Goal: Information Seeking & Learning: Learn about a topic

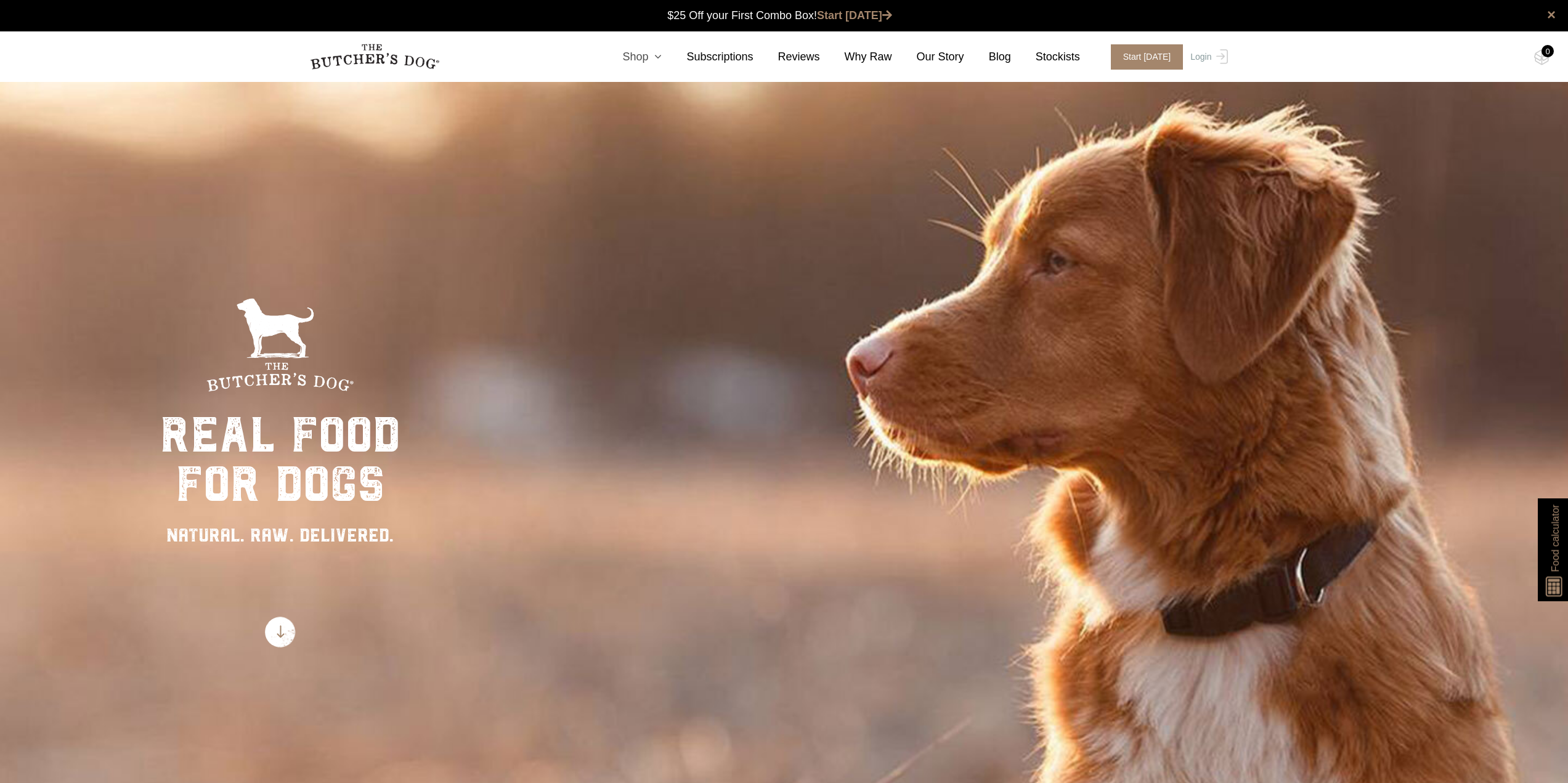
click at [661, 60] on icon at bounding box center [655, 56] width 14 height 11
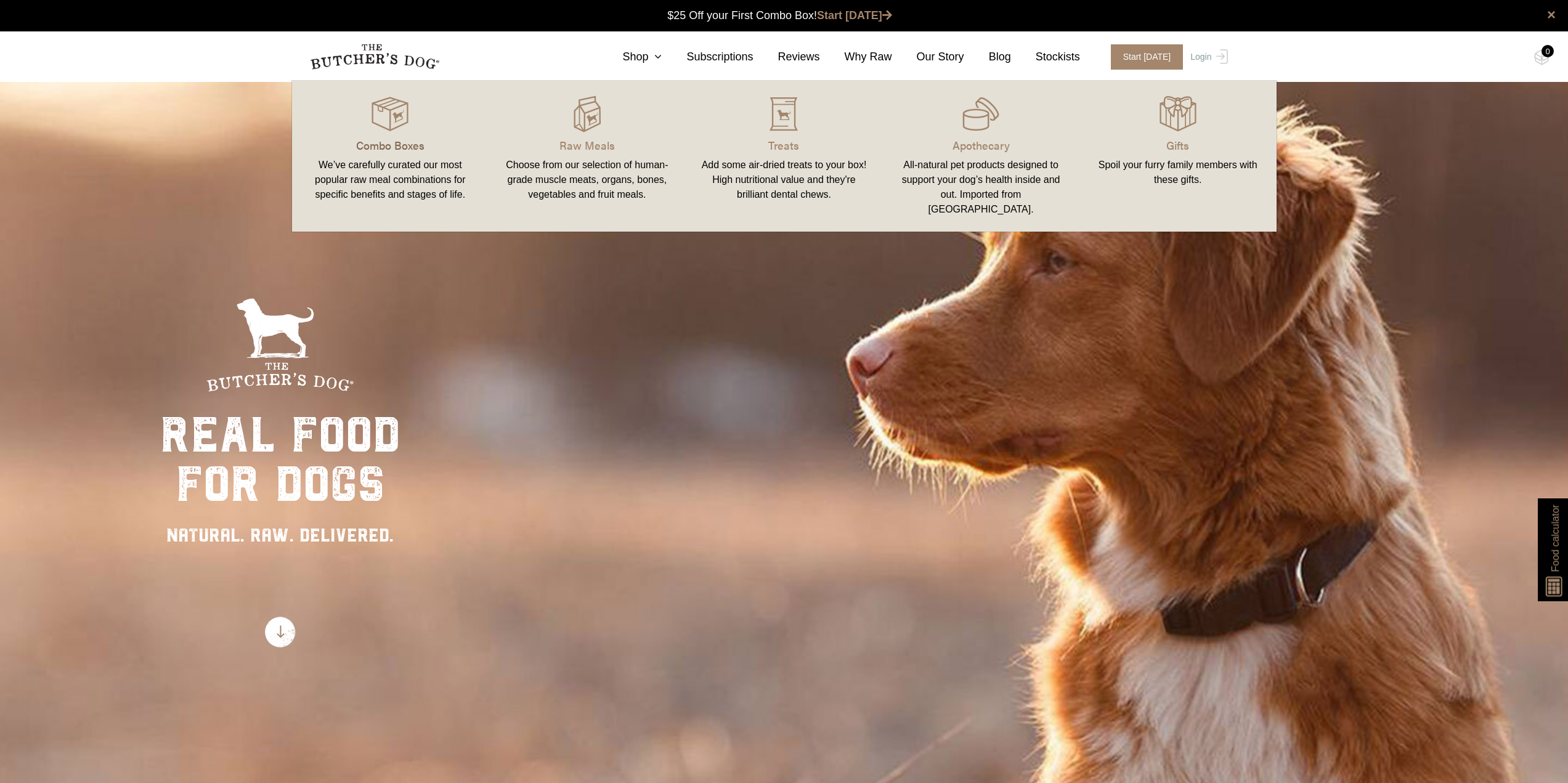
click at [391, 149] on p "Combo Boxes" at bounding box center [390, 145] width 168 height 17
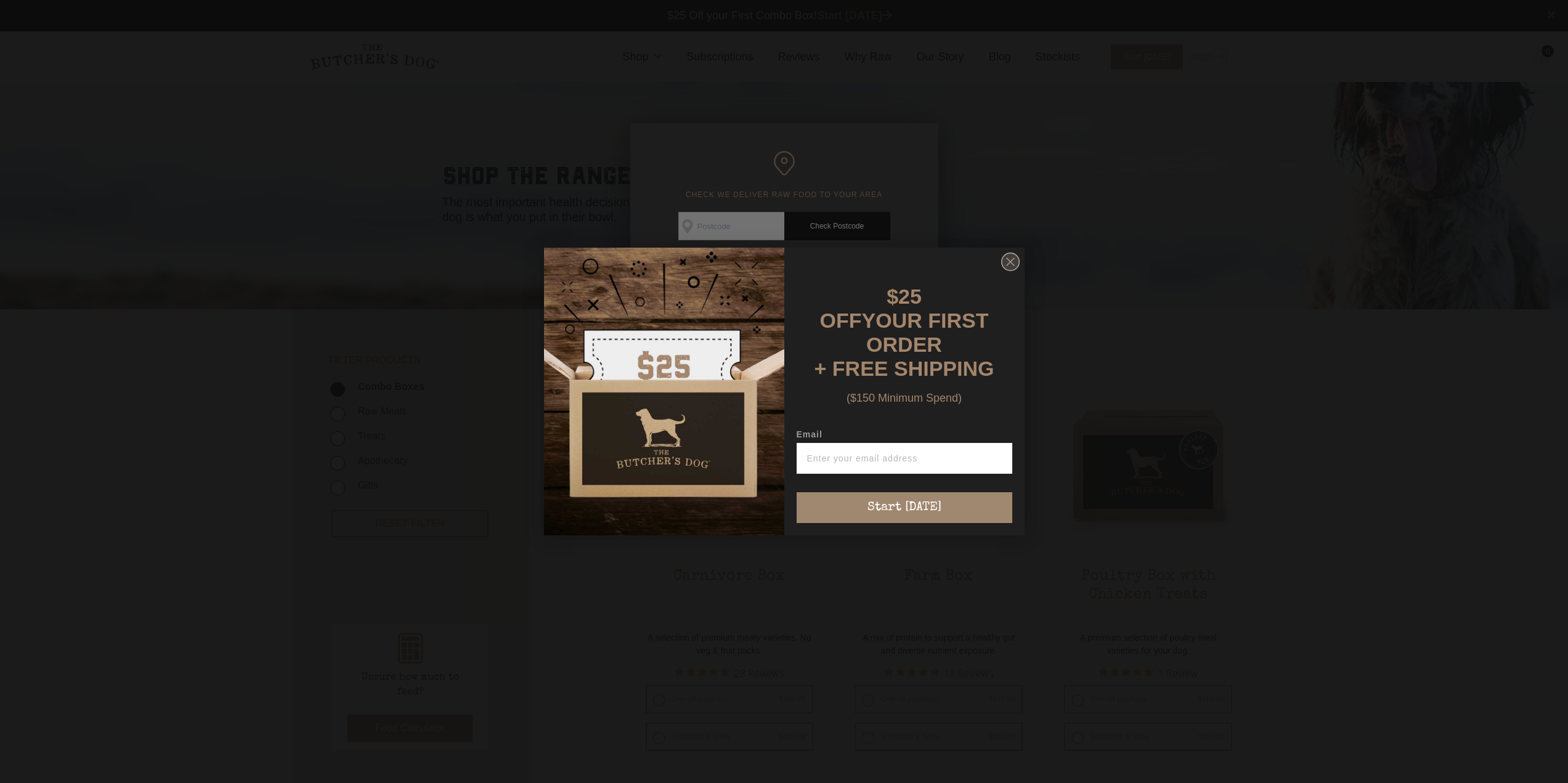
click at [1010, 269] on circle "Close dialog" at bounding box center [1010, 262] width 18 height 18
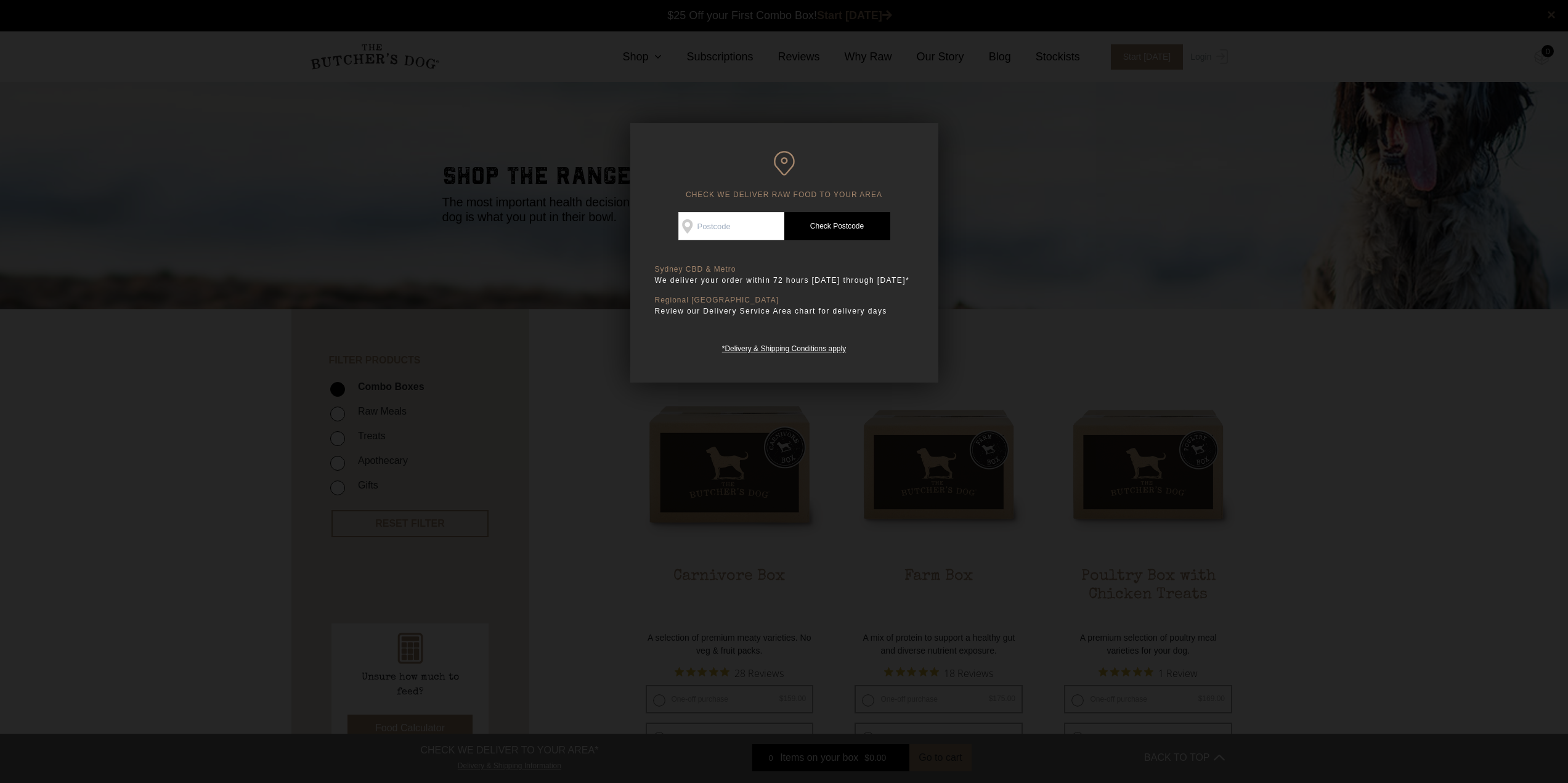
click at [1006, 231] on div at bounding box center [784, 391] width 1568 height 783
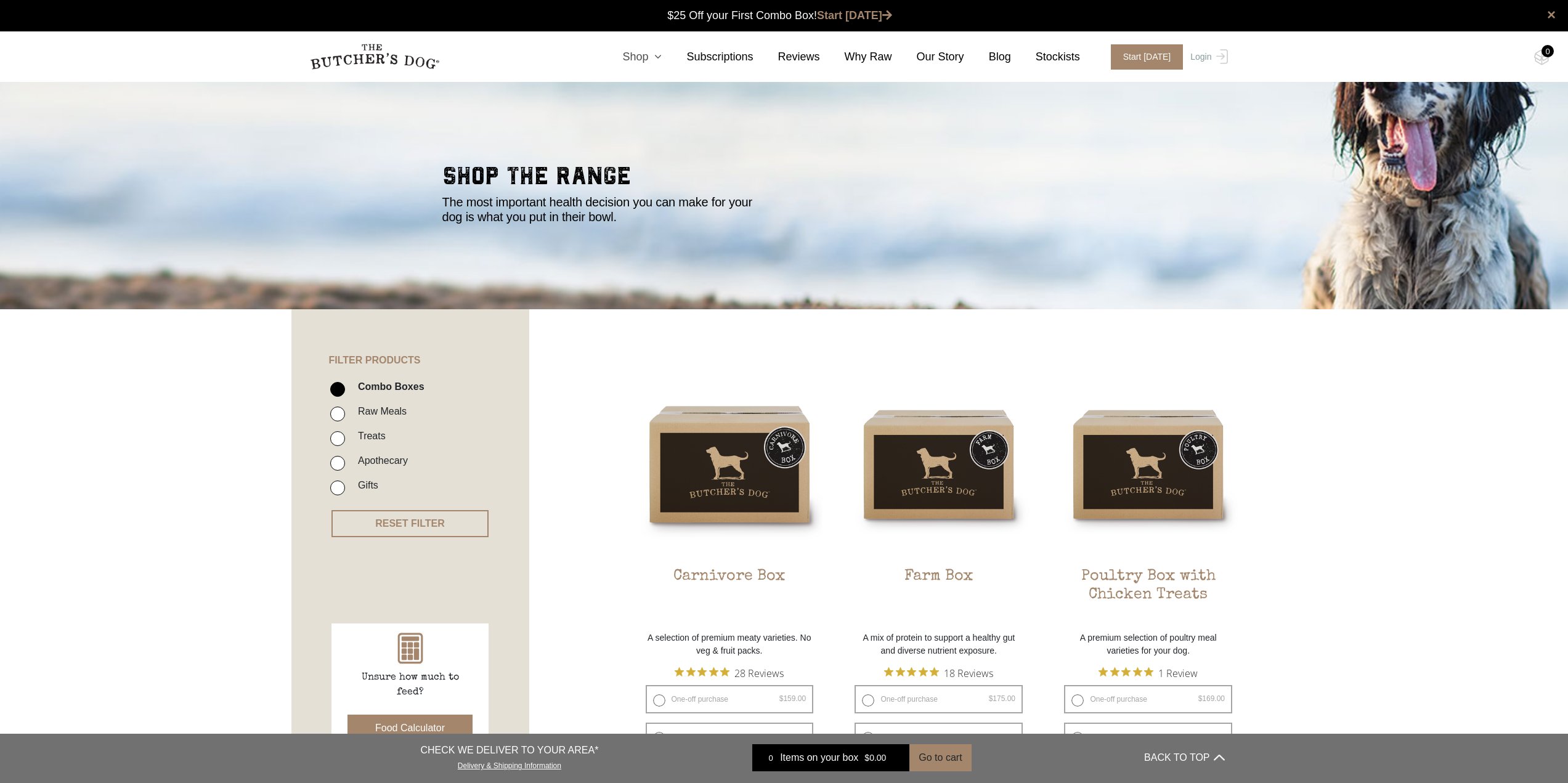
click at [661, 56] on icon at bounding box center [655, 56] width 14 height 11
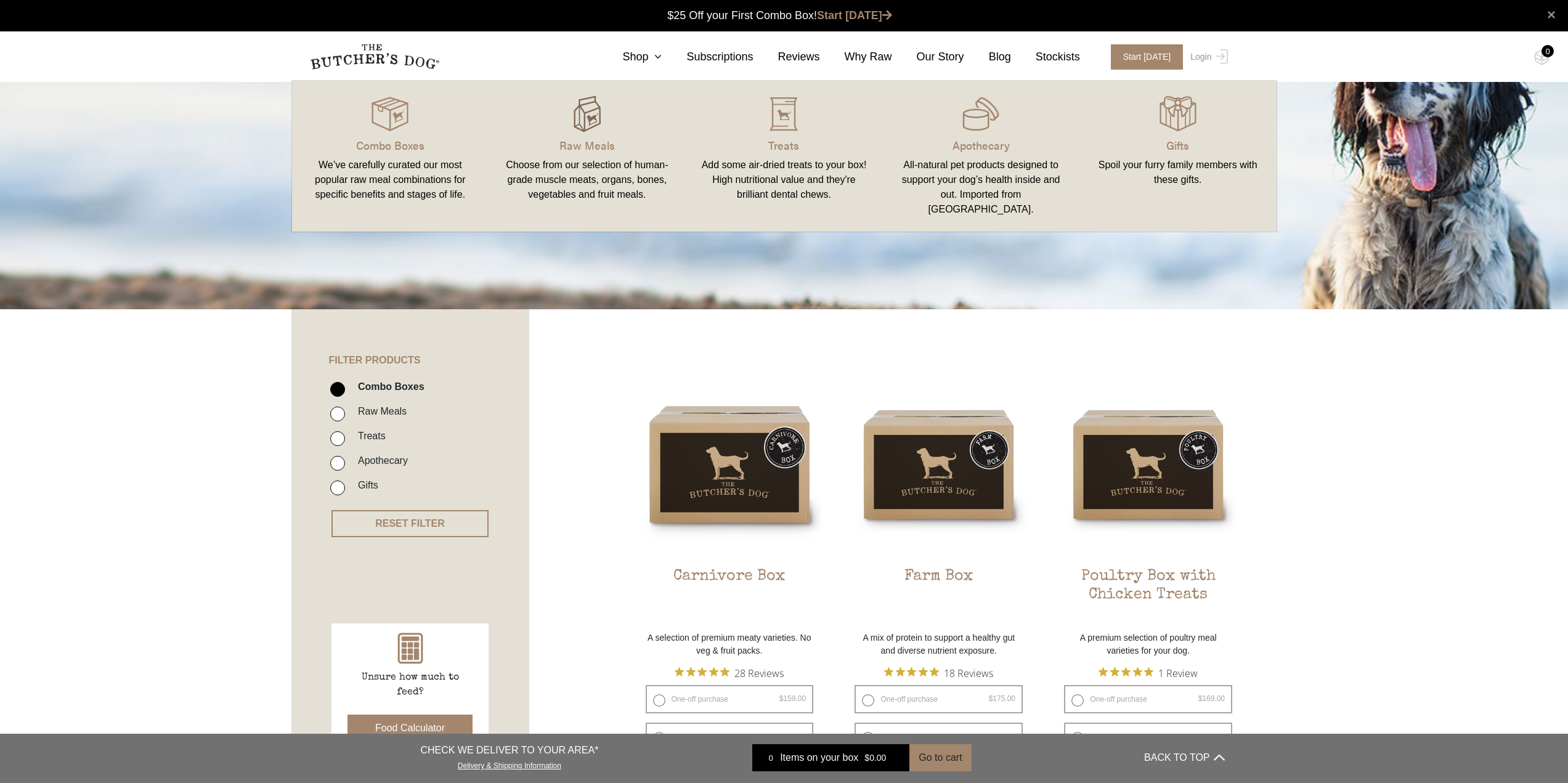
click at [594, 130] on img at bounding box center [587, 114] width 37 height 37
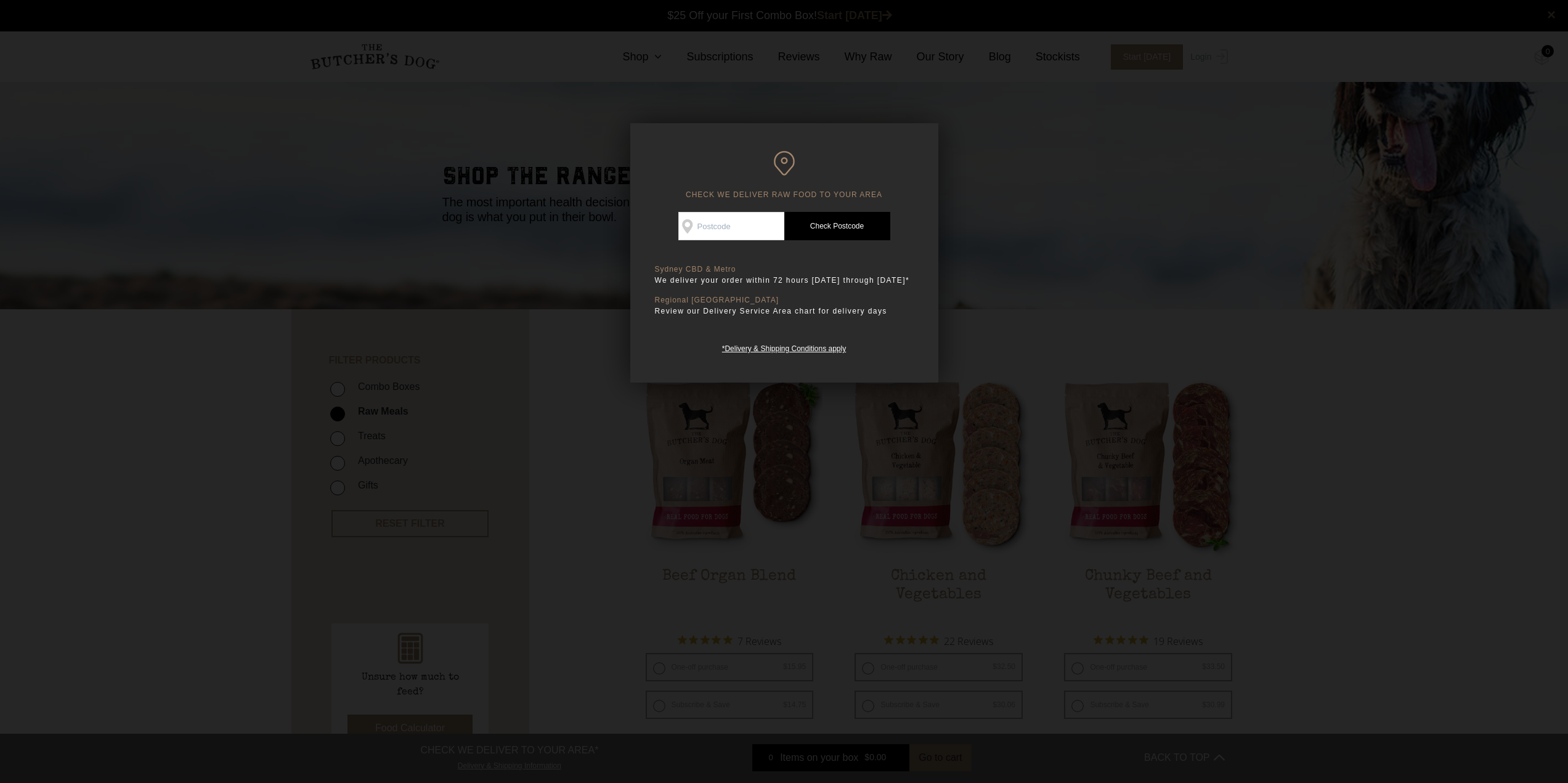
click at [995, 207] on div at bounding box center [784, 391] width 1568 height 783
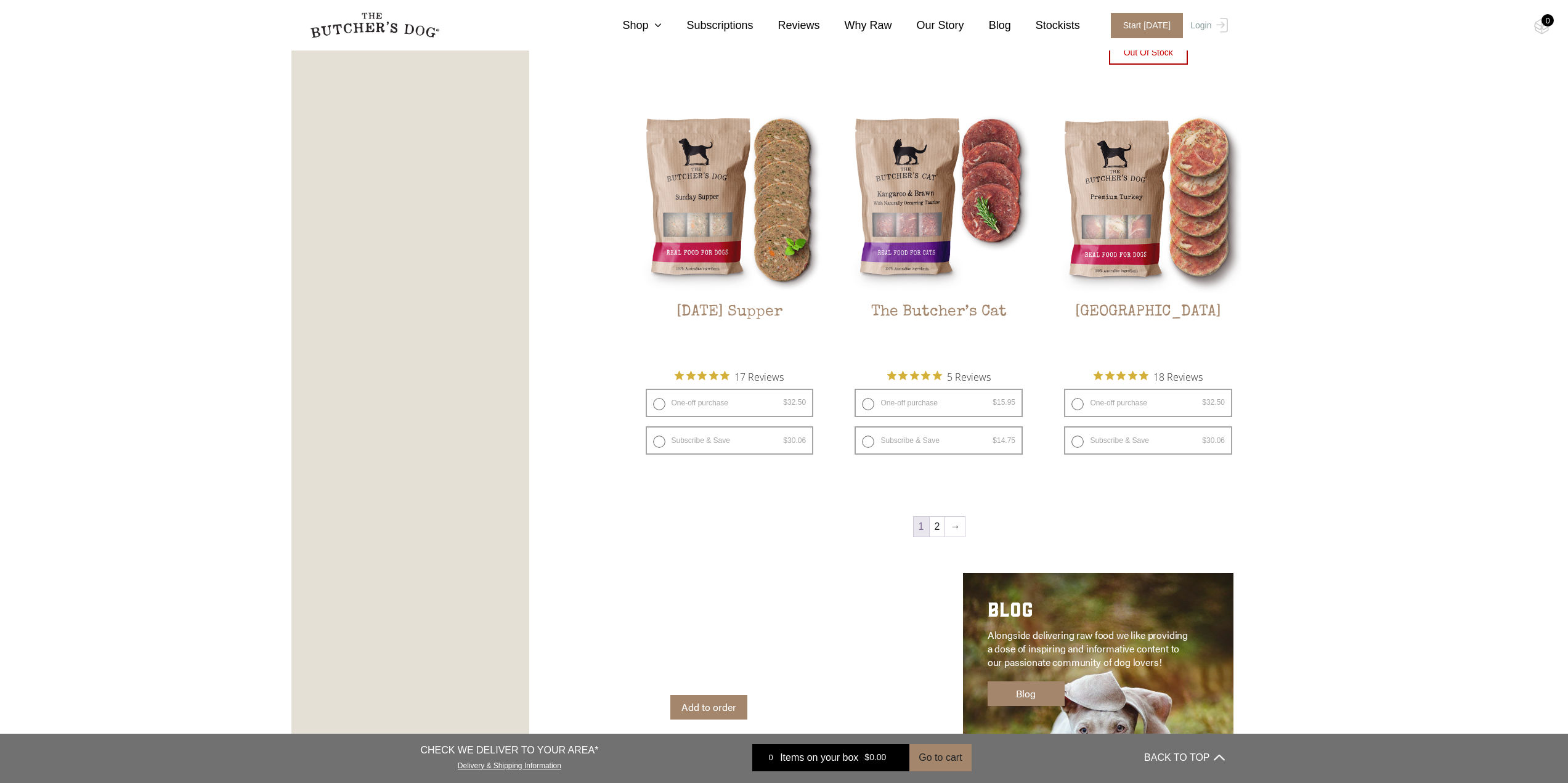
scroll to position [1520, 0]
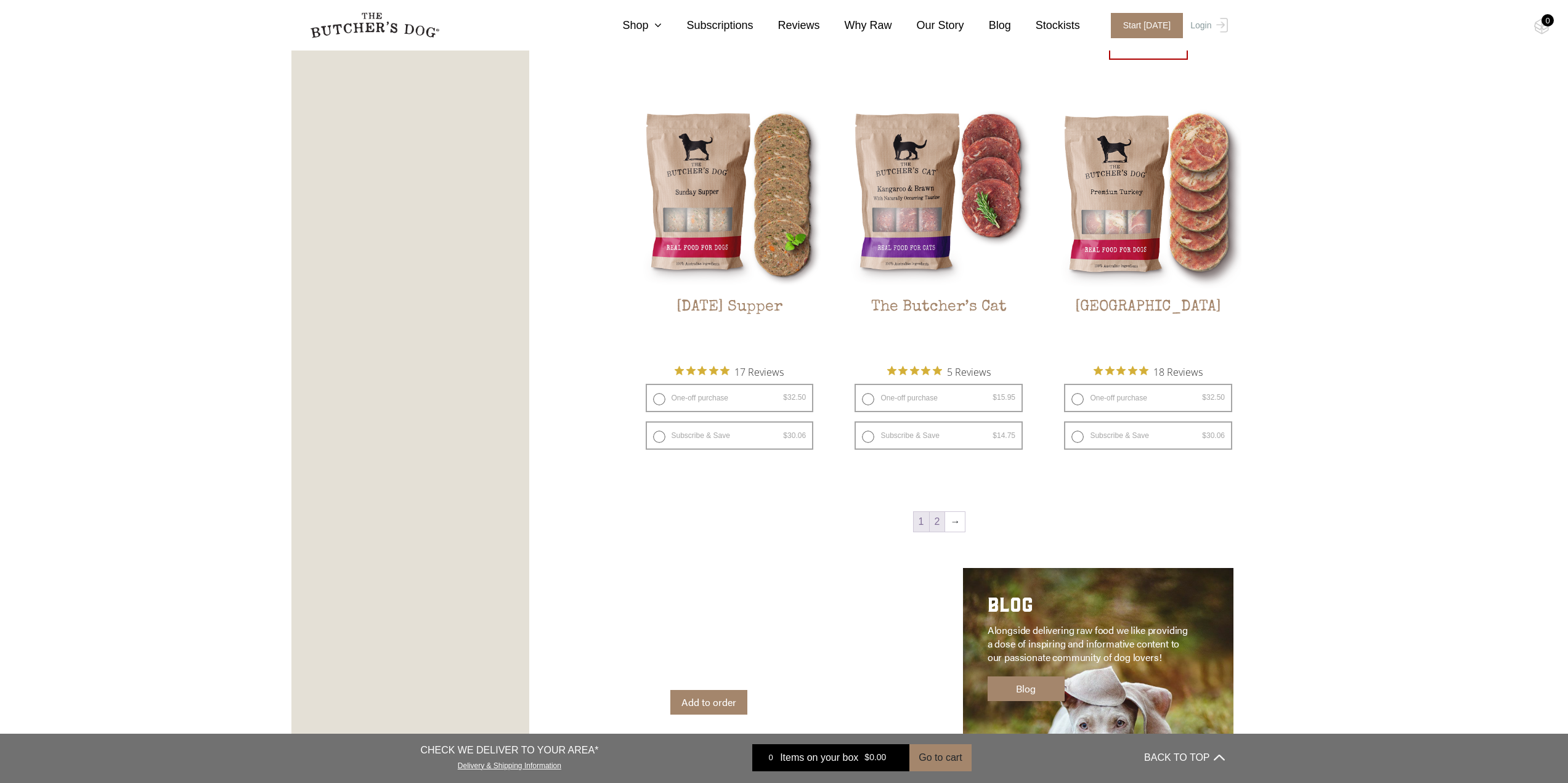
click at [940, 516] on link "2" at bounding box center [937, 522] width 15 height 20
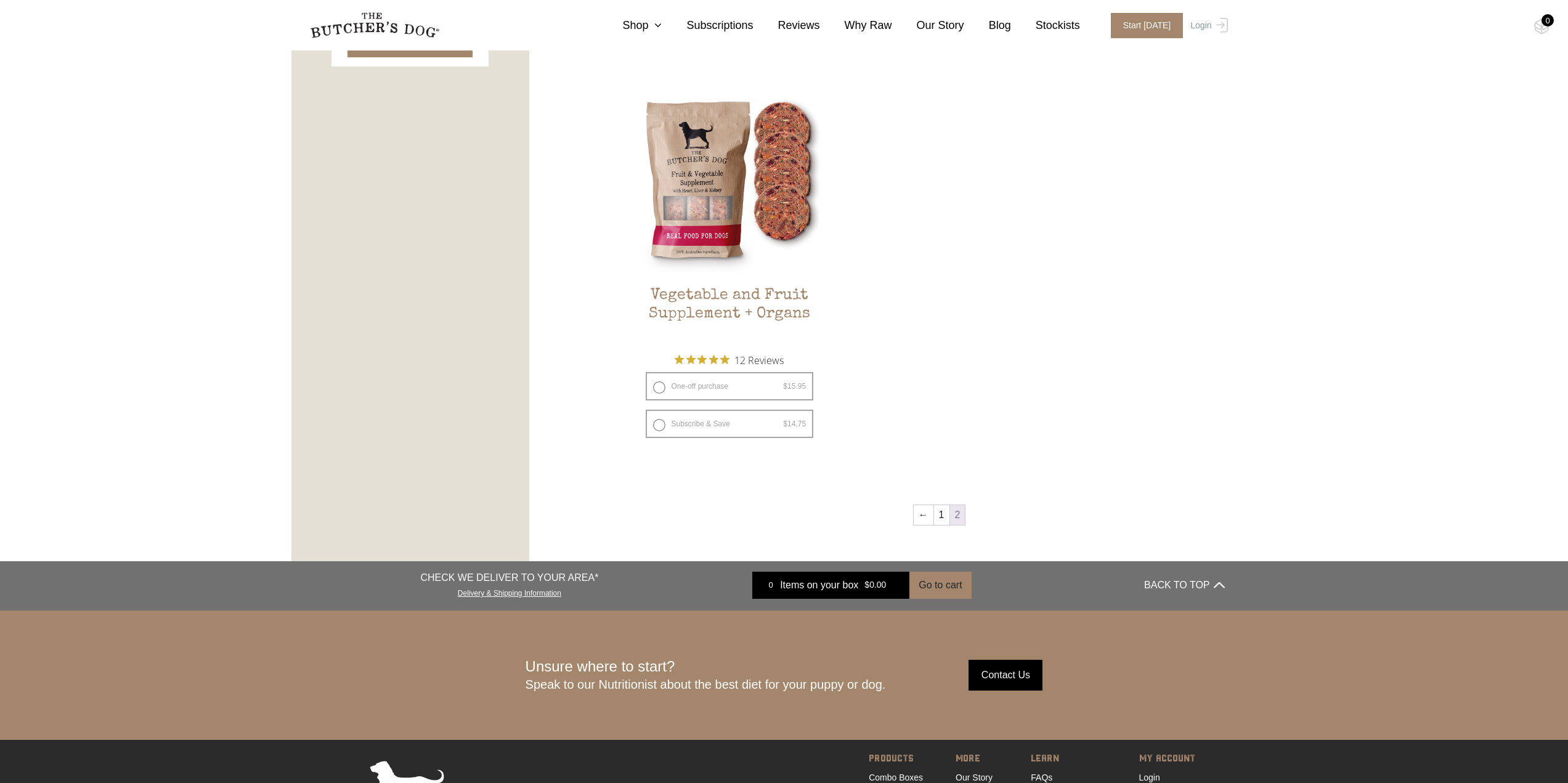
scroll to position [689, 0]
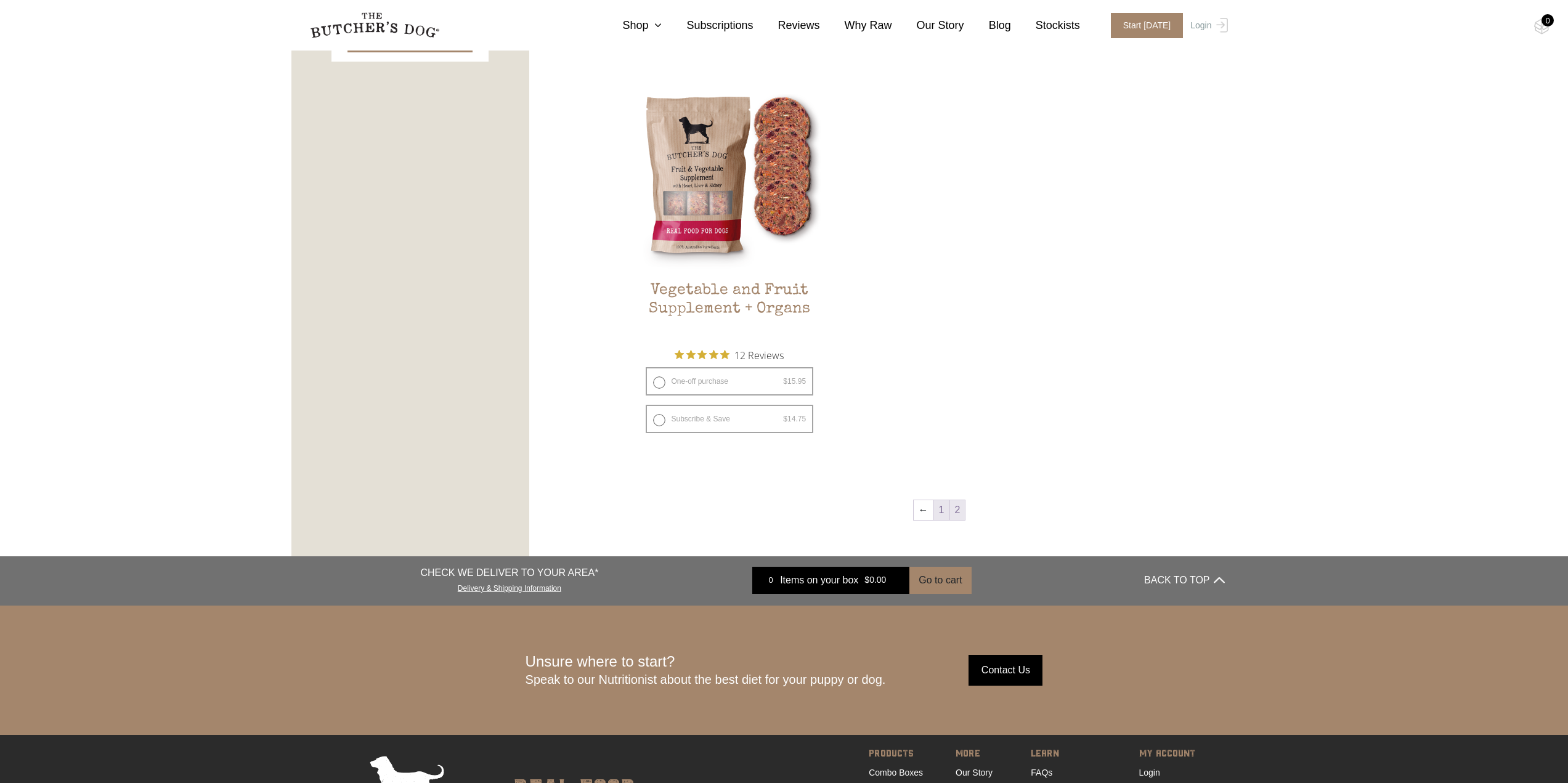
click at [943, 506] on link "1" at bounding box center [941, 510] width 15 height 20
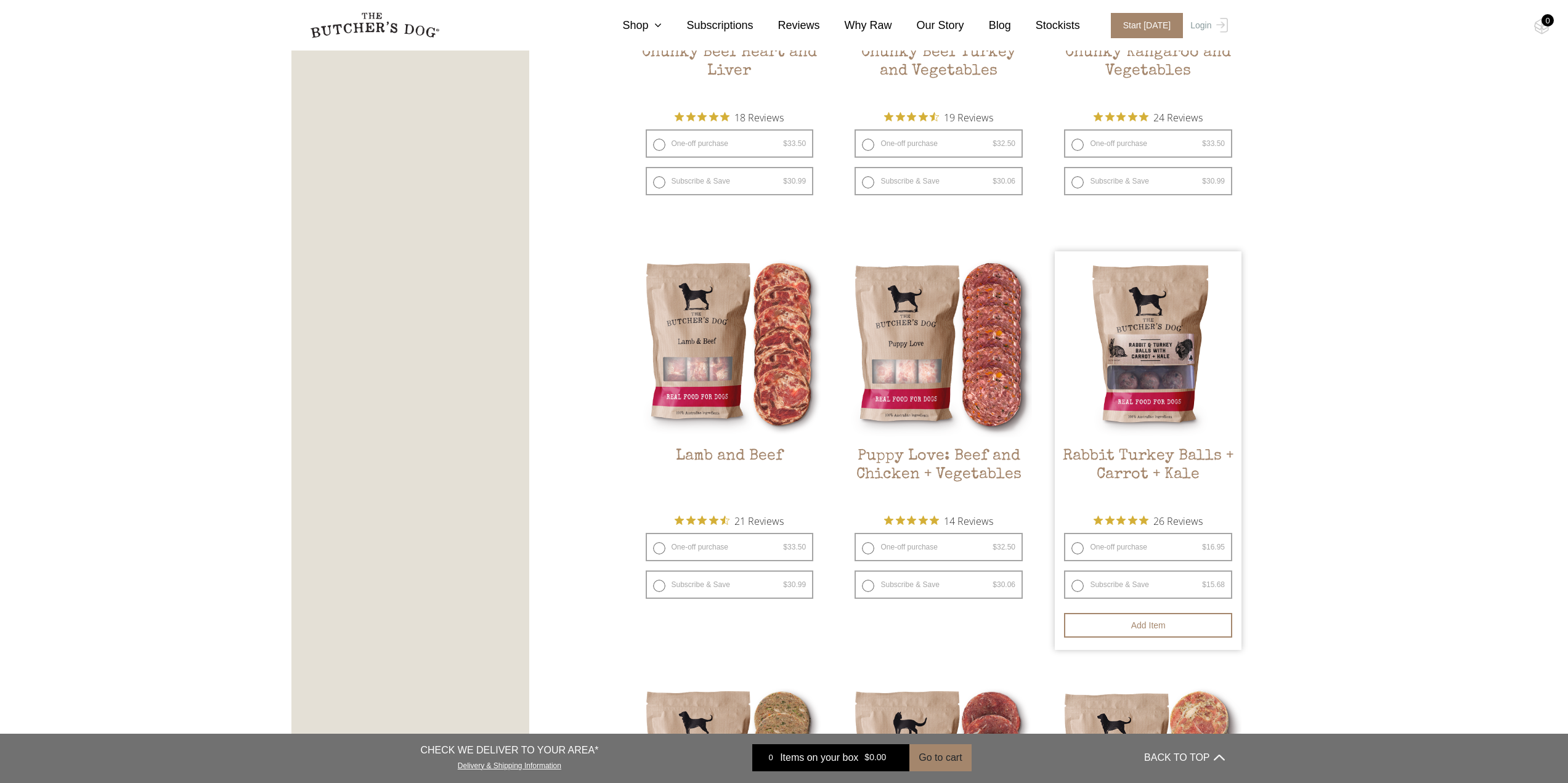
scroll to position [936, 0]
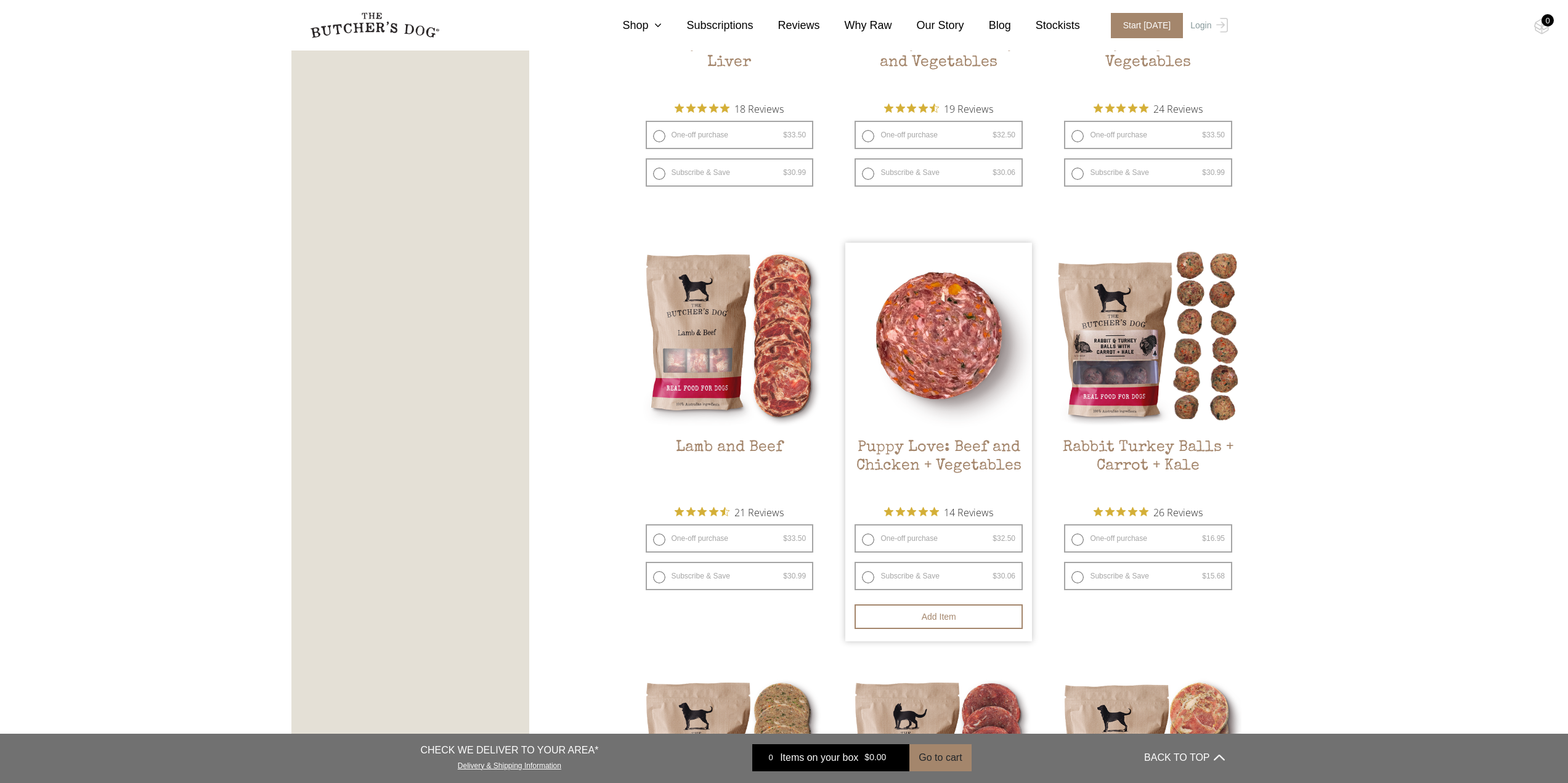
click at [955, 461] on h2 "Puppy Love: Beef and Chicken + Vegetables" at bounding box center [938, 467] width 187 height 58
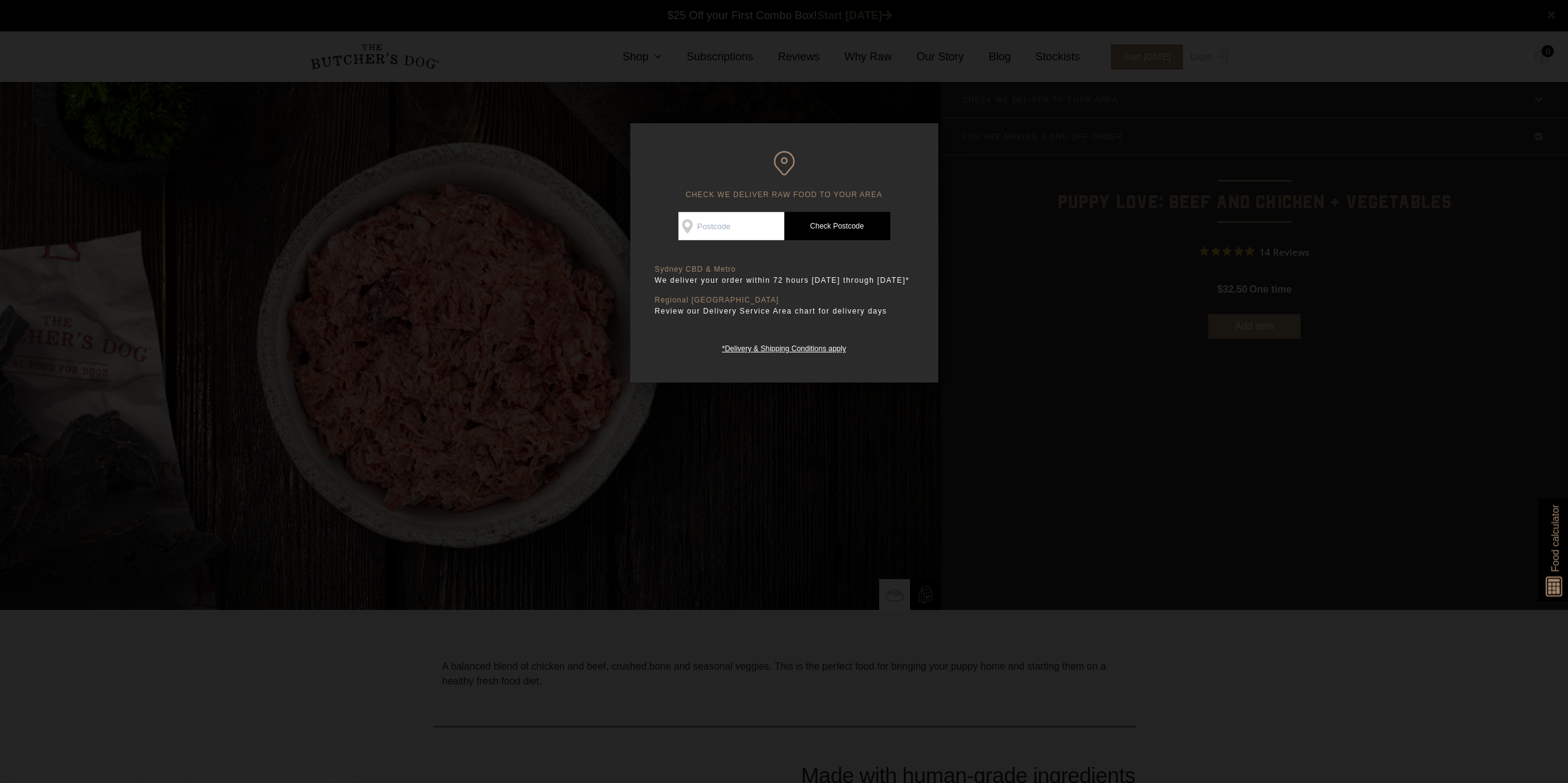
click at [1047, 318] on div at bounding box center [784, 391] width 1568 height 783
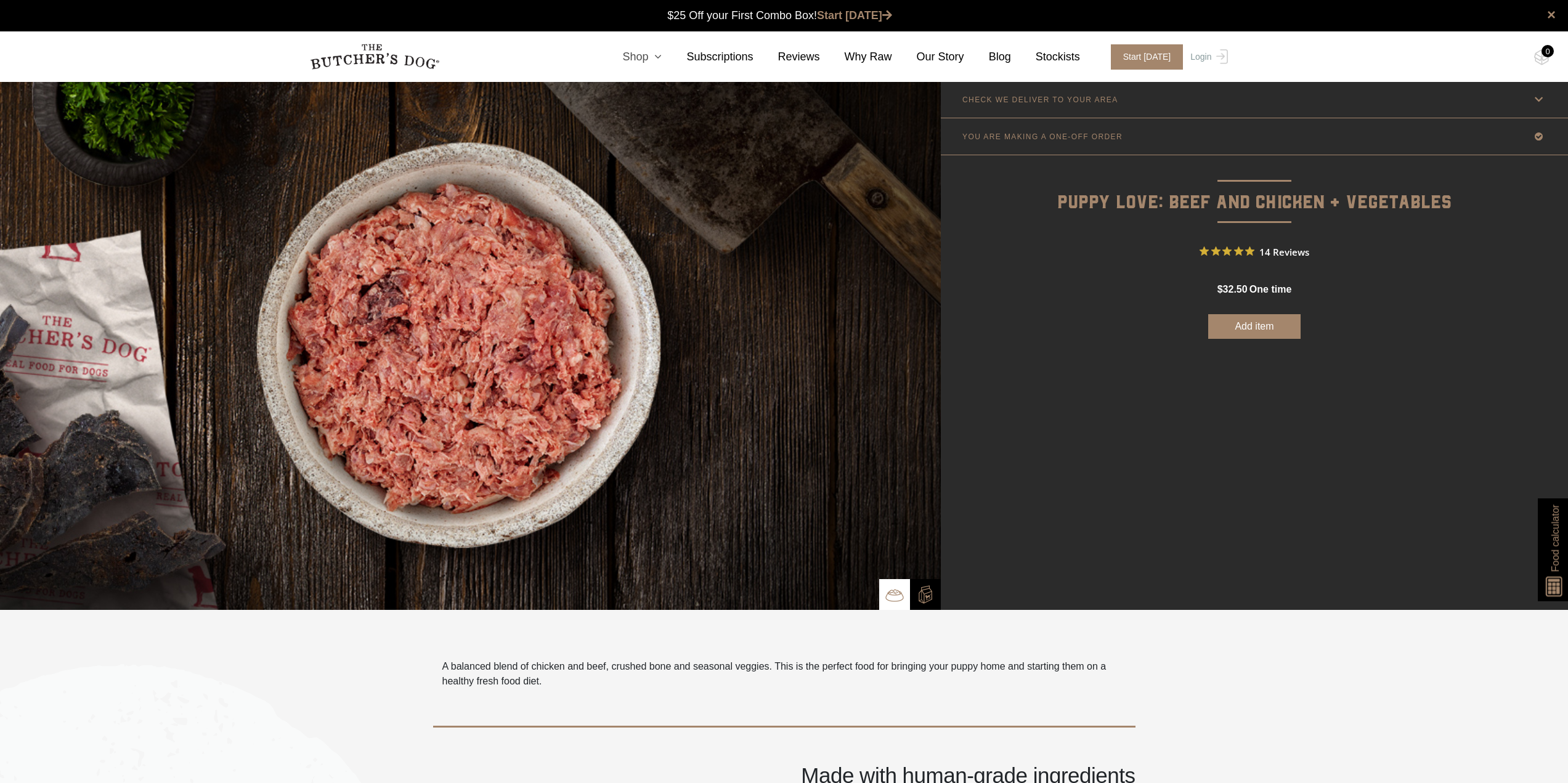
click at [661, 56] on icon at bounding box center [655, 56] width 14 height 11
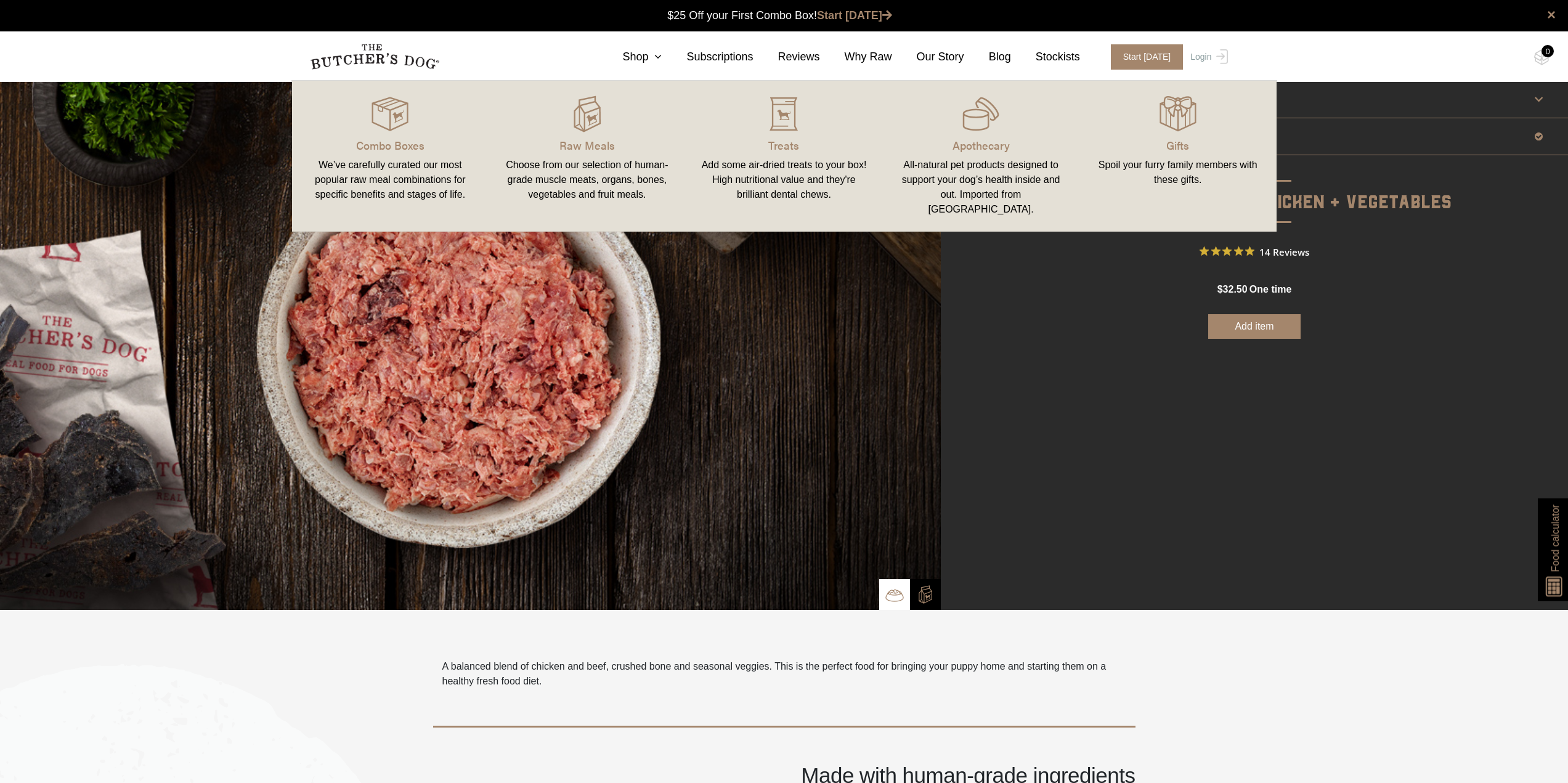
click at [833, 308] on img at bounding box center [470, 346] width 940 height 529
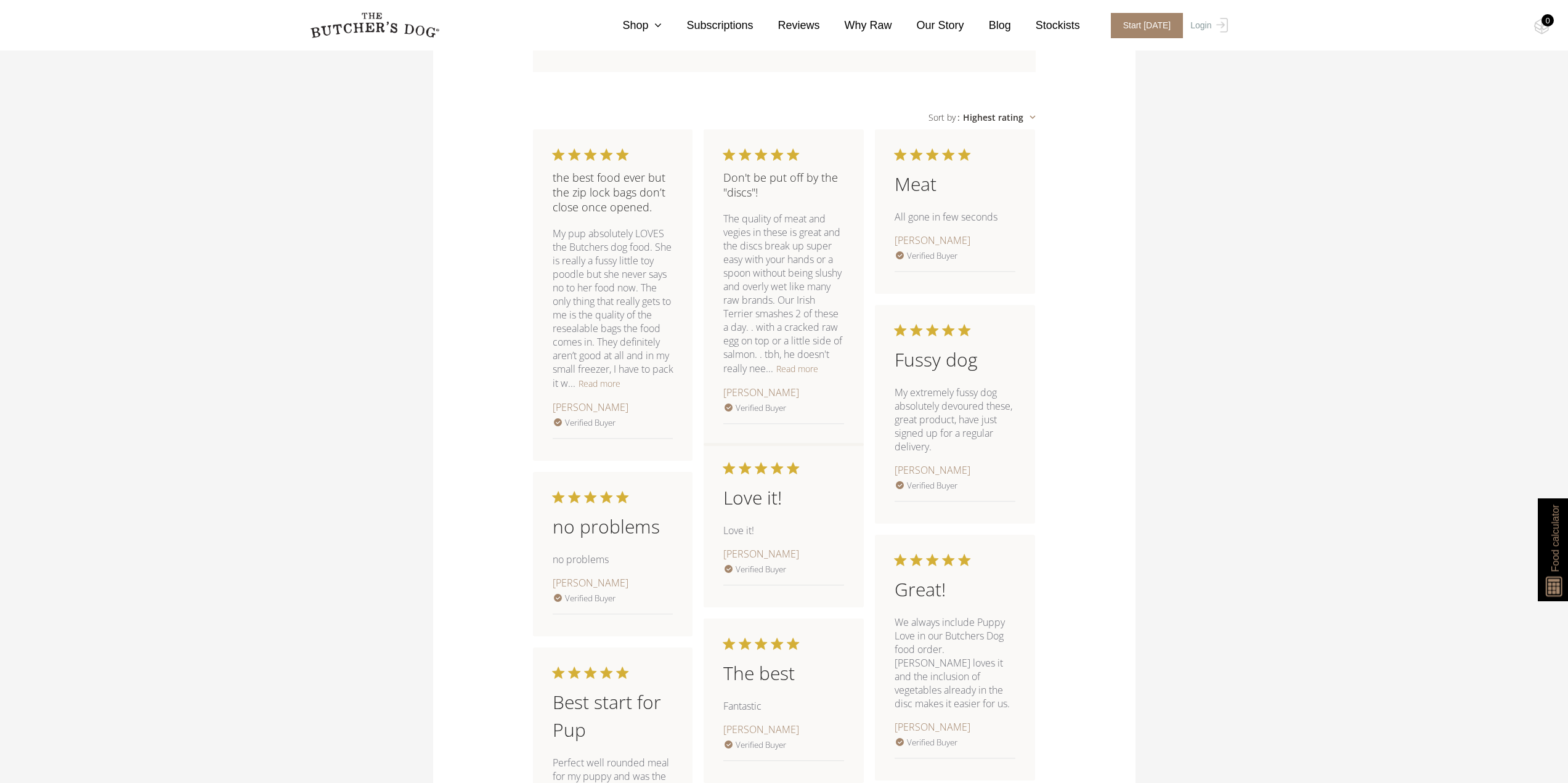
scroll to position [1479, 0]
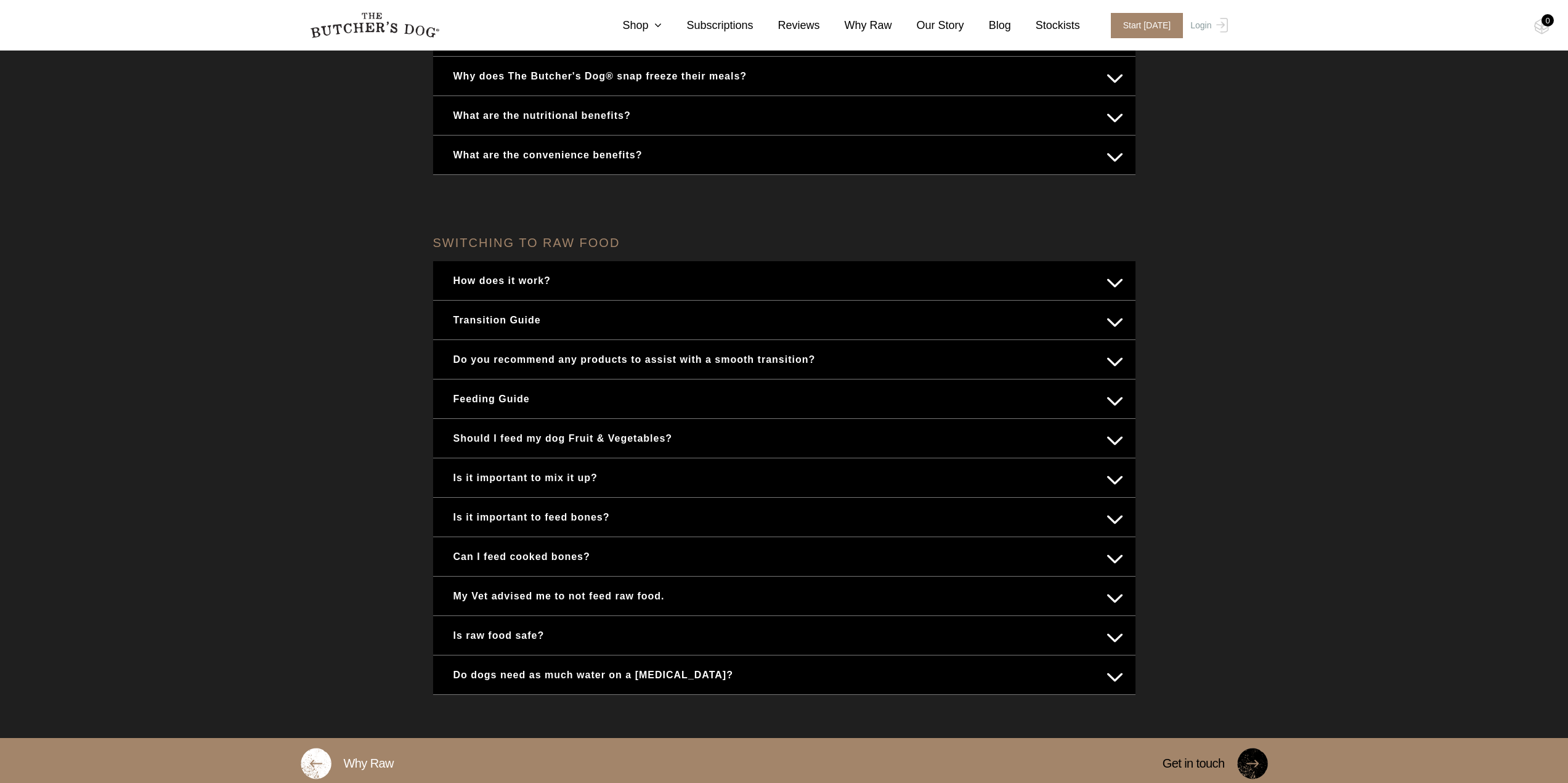
scroll to position [328, 0]
click at [1114, 408] on button "Feeding Guide" at bounding box center [784, 398] width 677 height 24
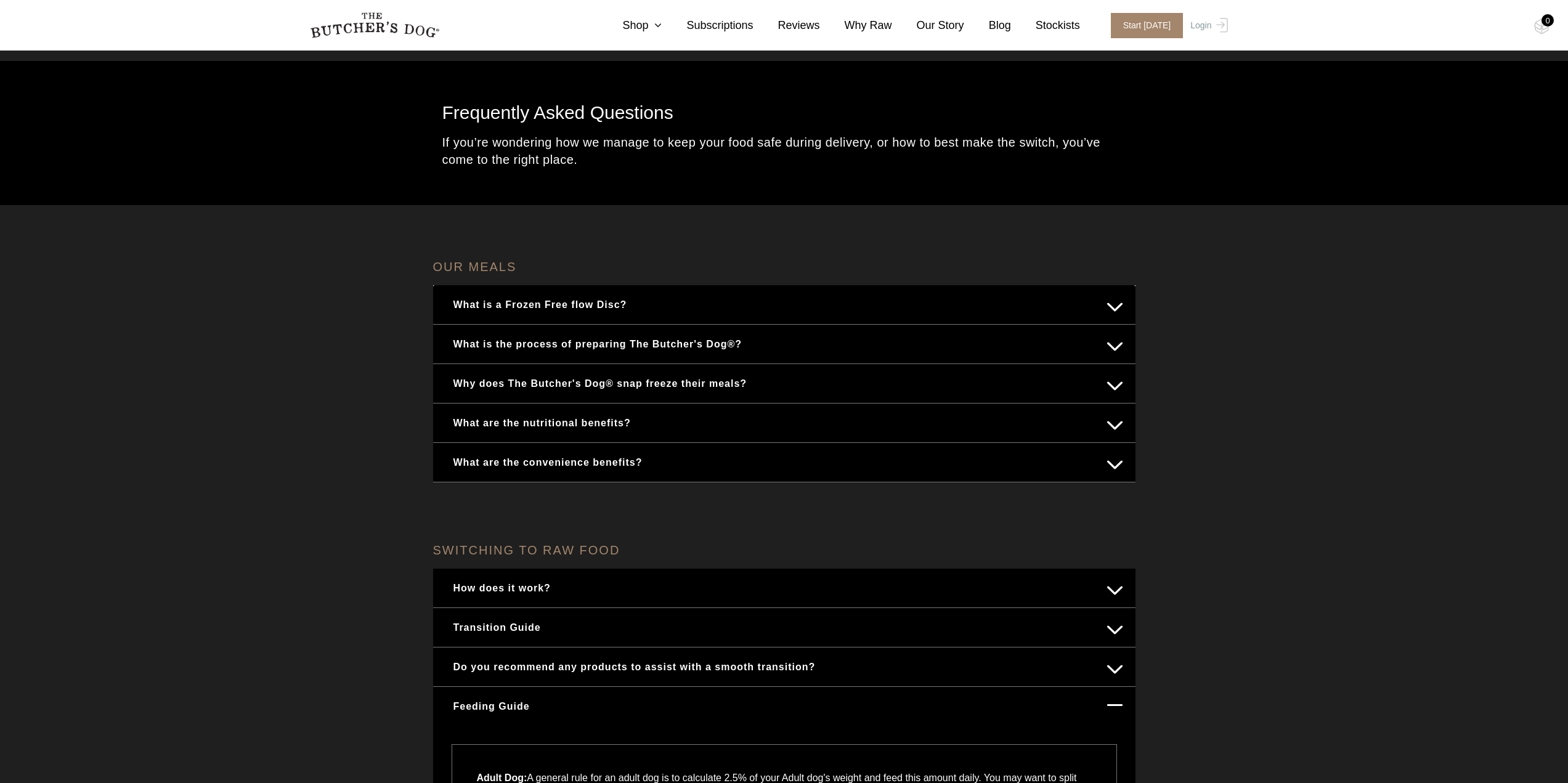
scroll to position [0, 0]
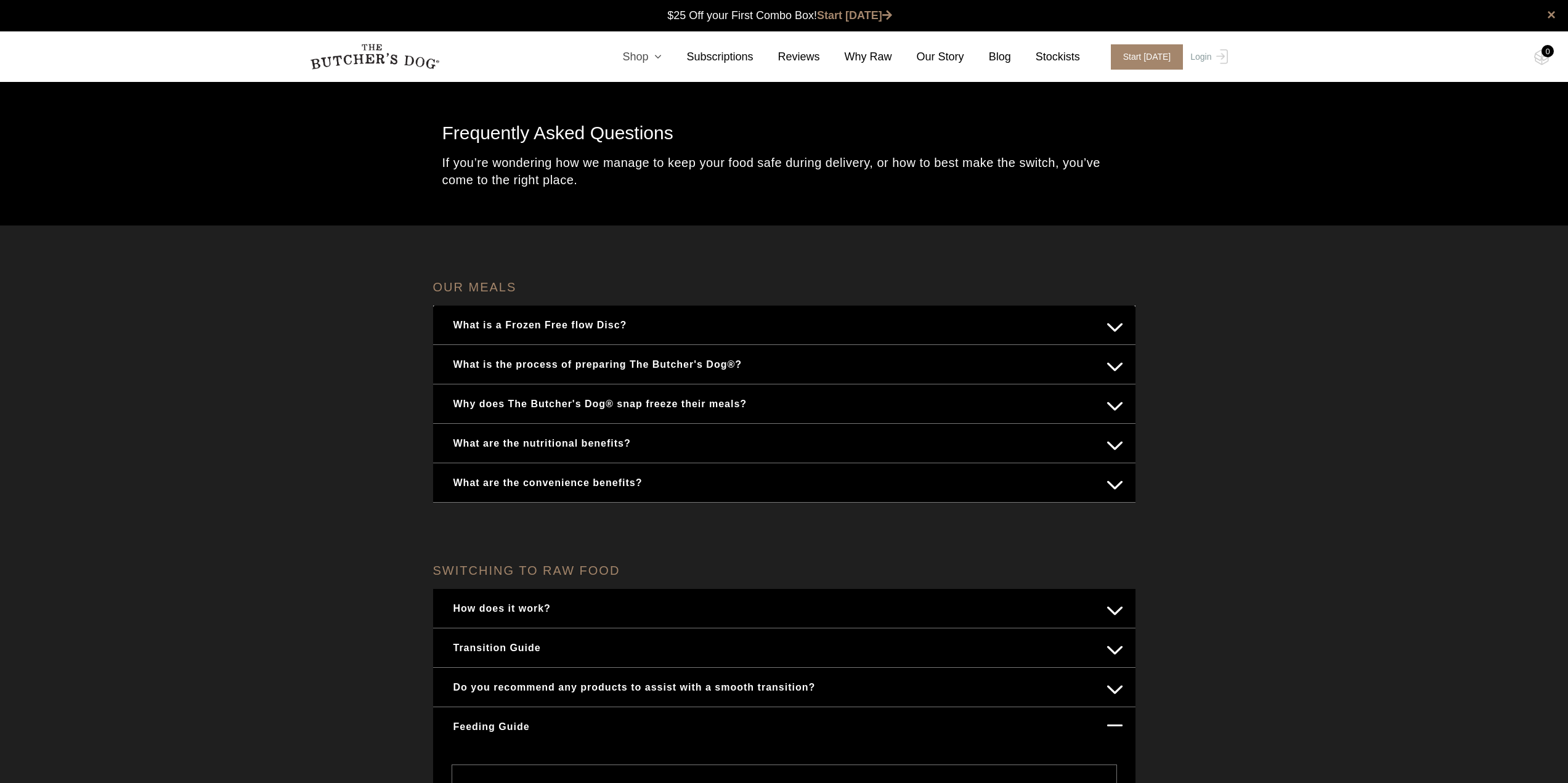
click at [661, 53] on icon at bounding box center [655, 56] width 14 height 11
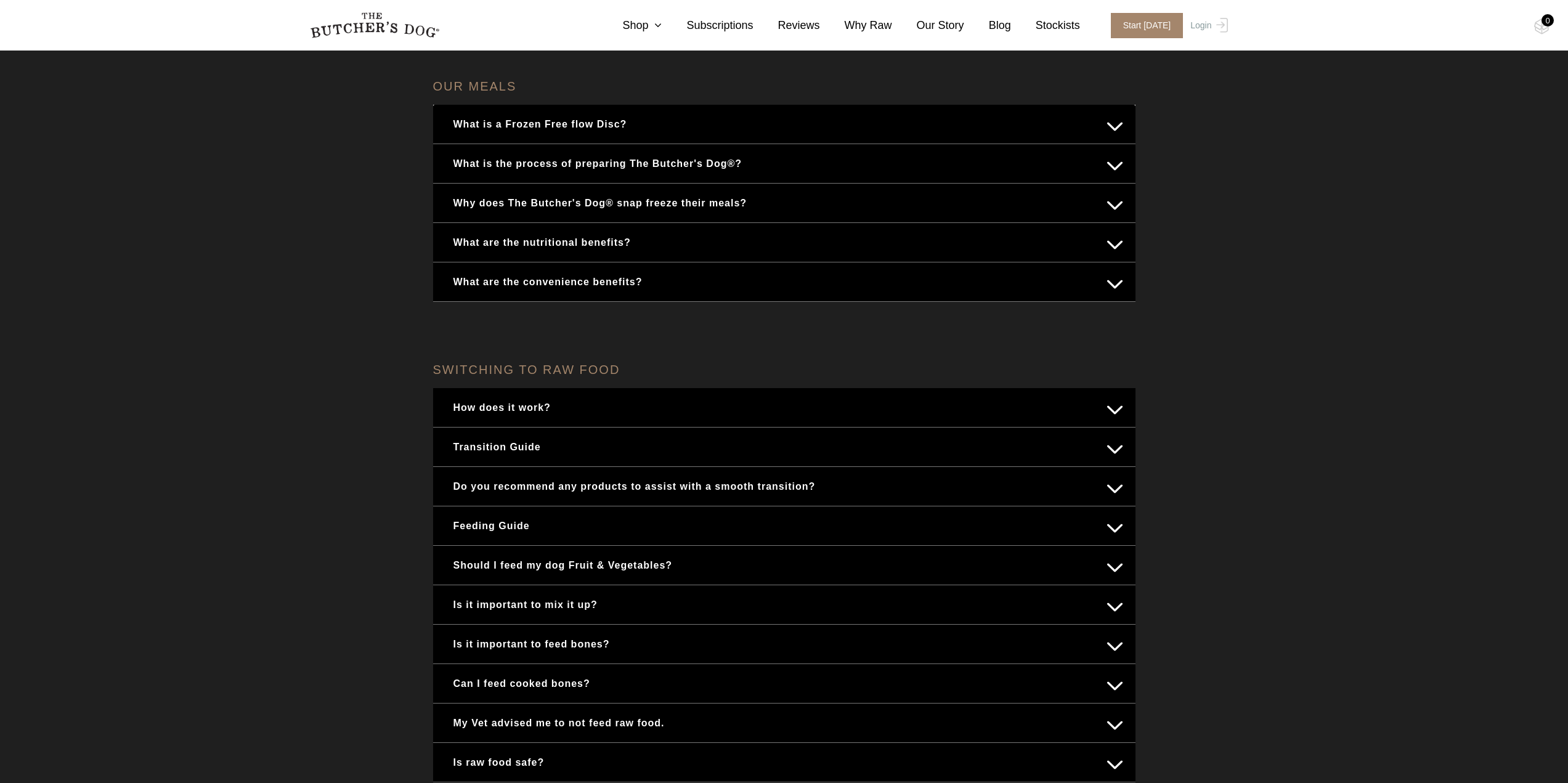
scroll to position [246, 0]
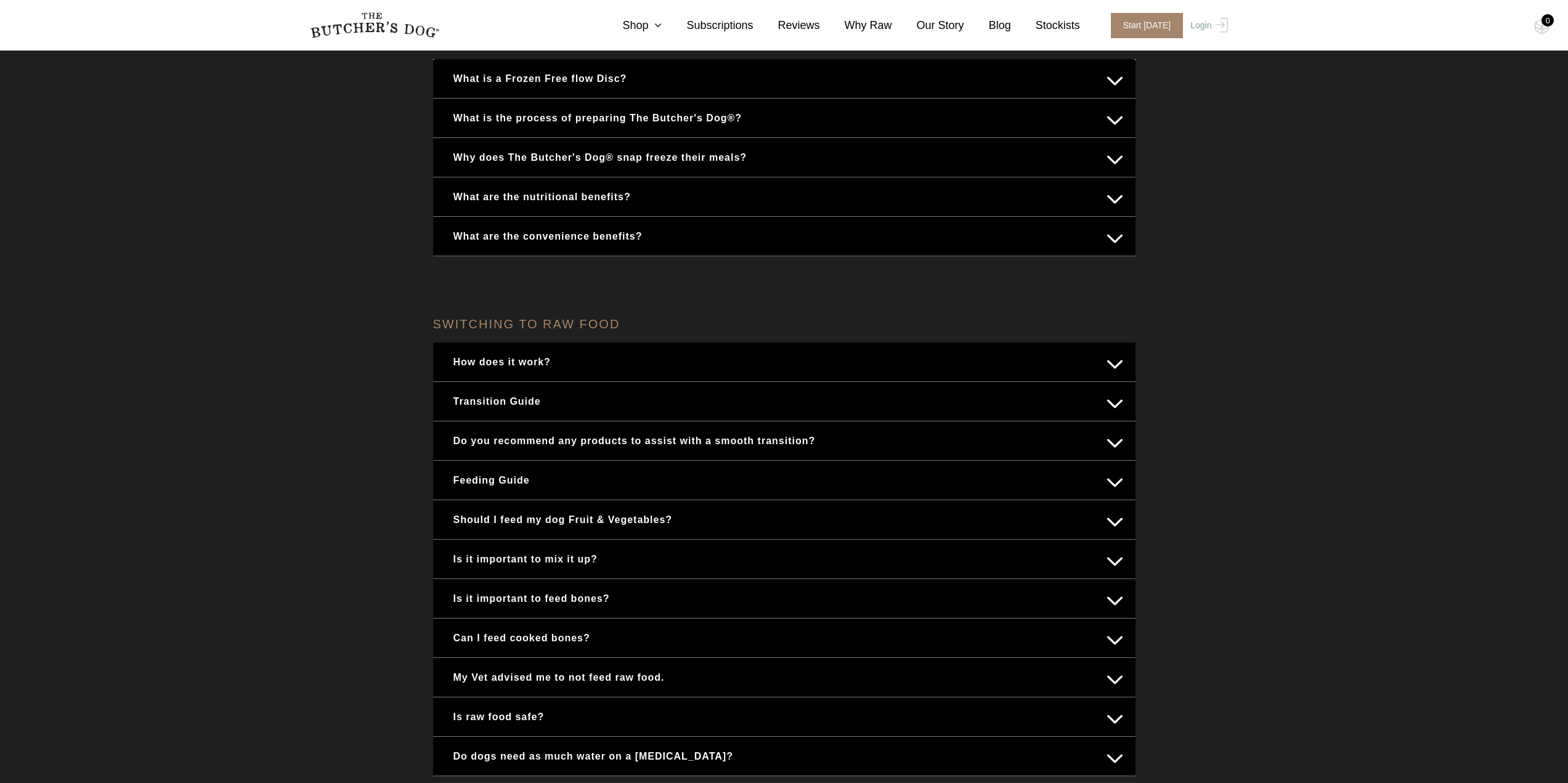
click at [1112, 484] on button "Feeding Guide" at bounding box center [784, 480] width 677 height 24
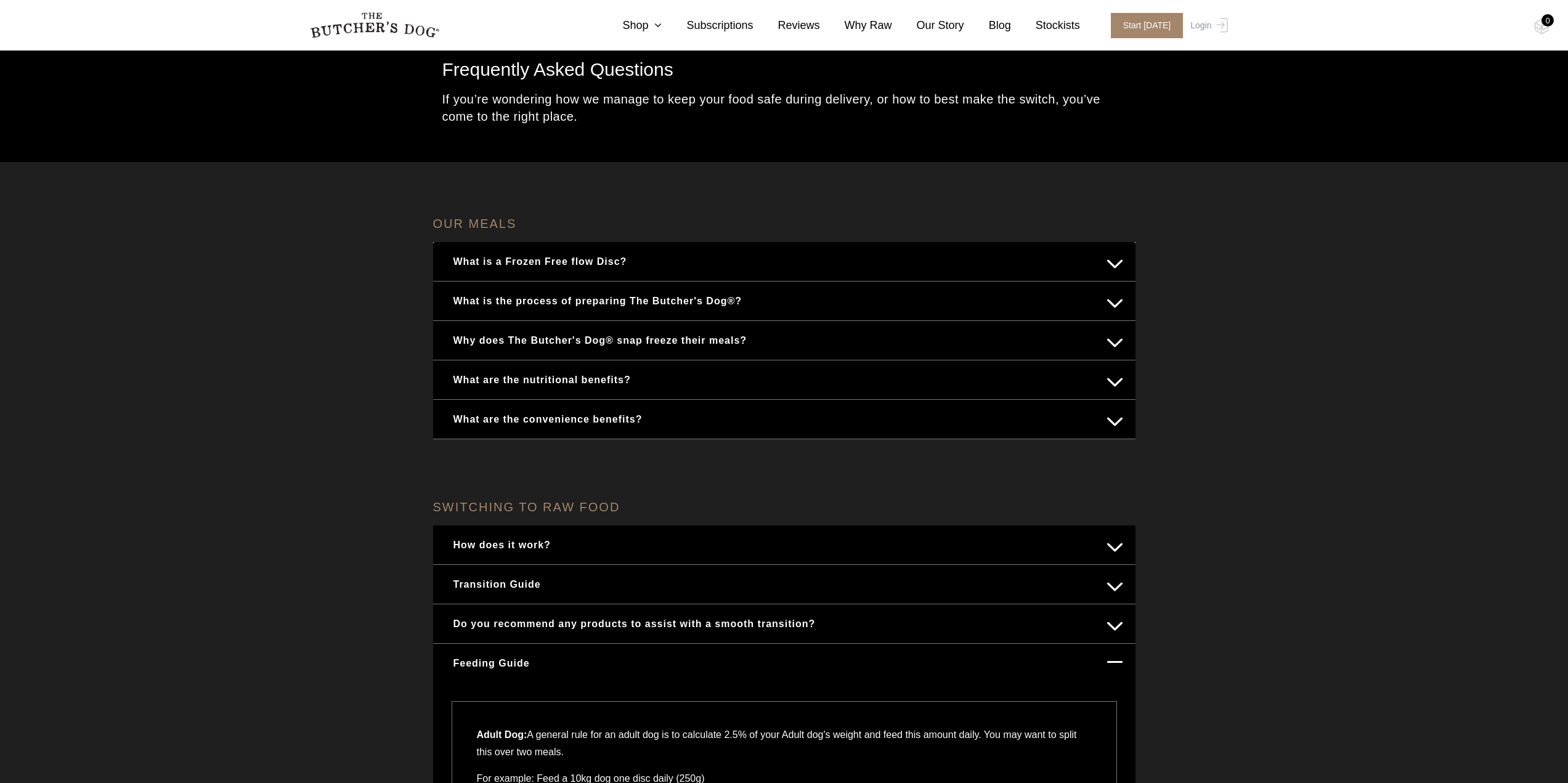
scroll to position [0, 0]
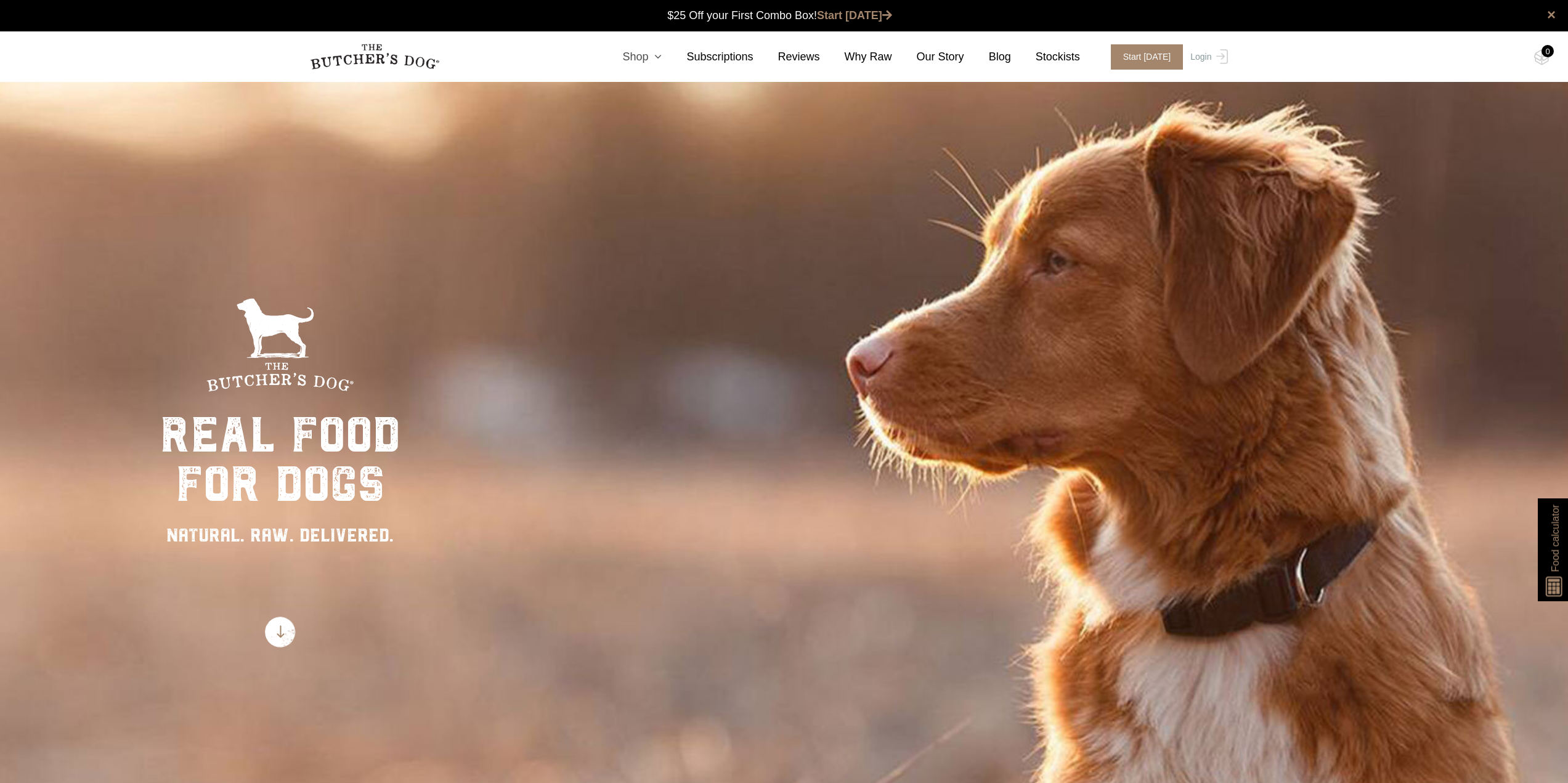
click at [661, 58] on icon at bounding box center [655, 56] width 14 height 11
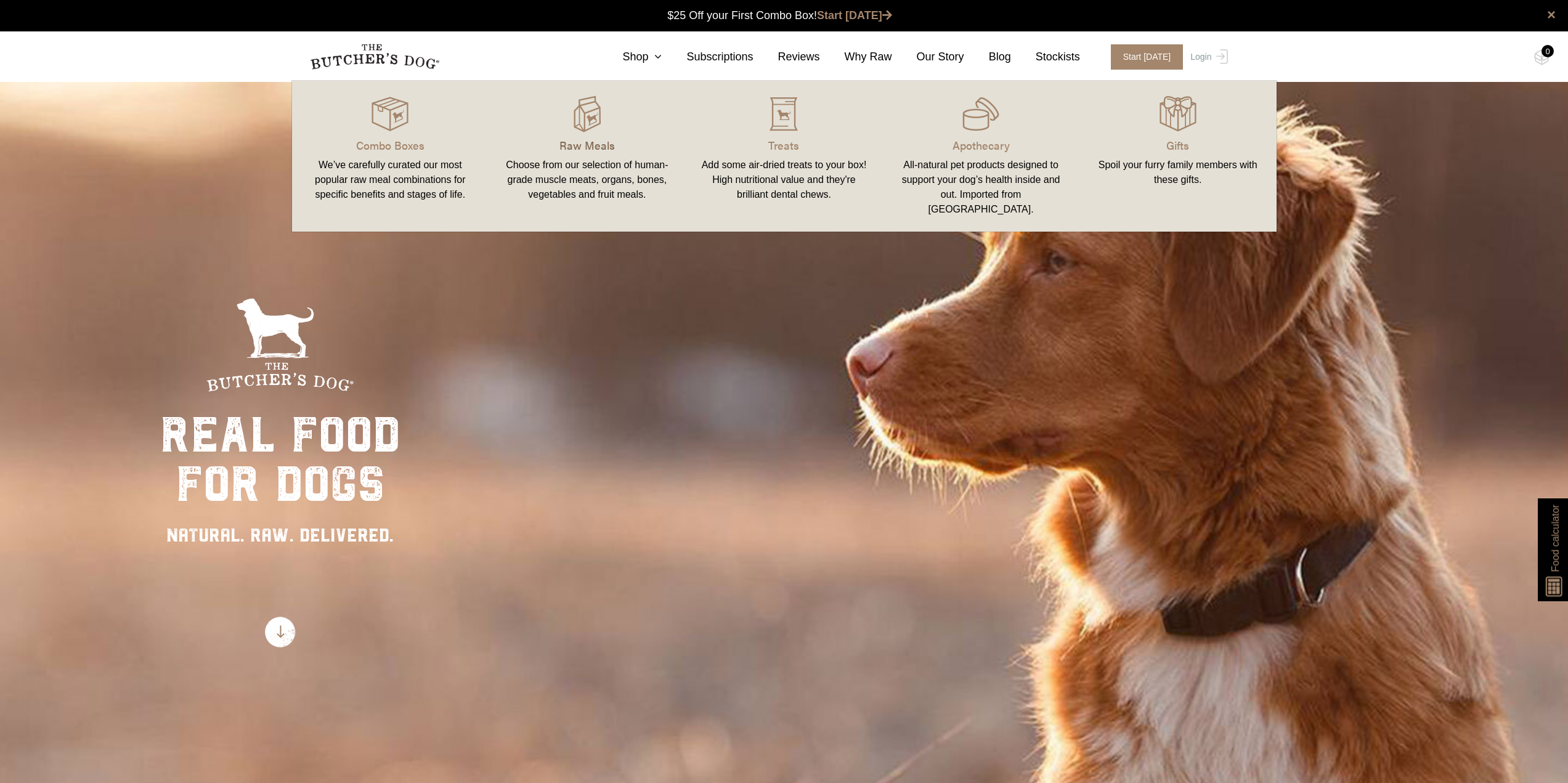
click at [596, 143] on p "Raw Meals" at bounding box center [587, 145] width 168 height 17
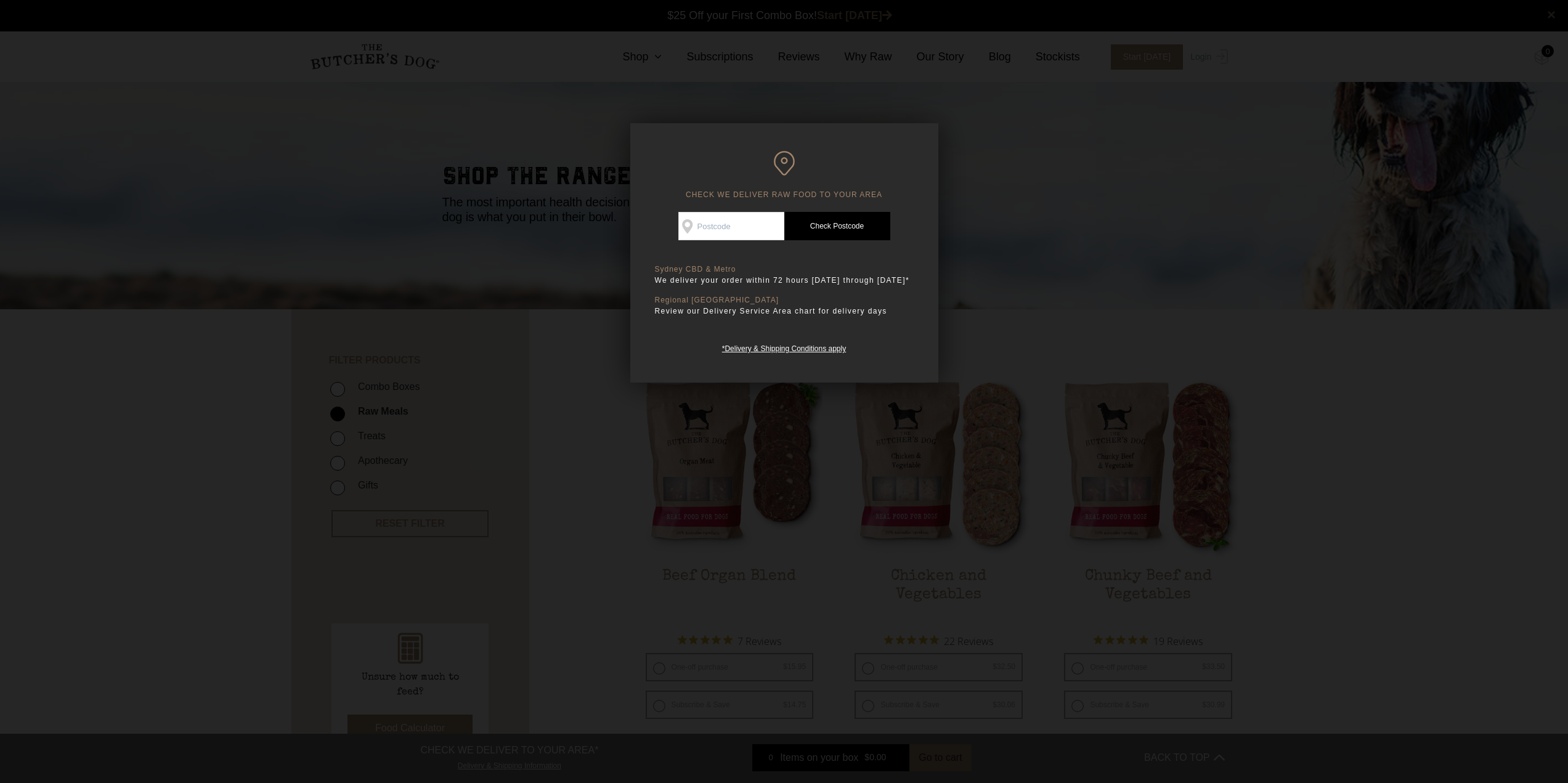
click at [1010, 272] on div at bounding box center [784, 391] width 1568 height 783
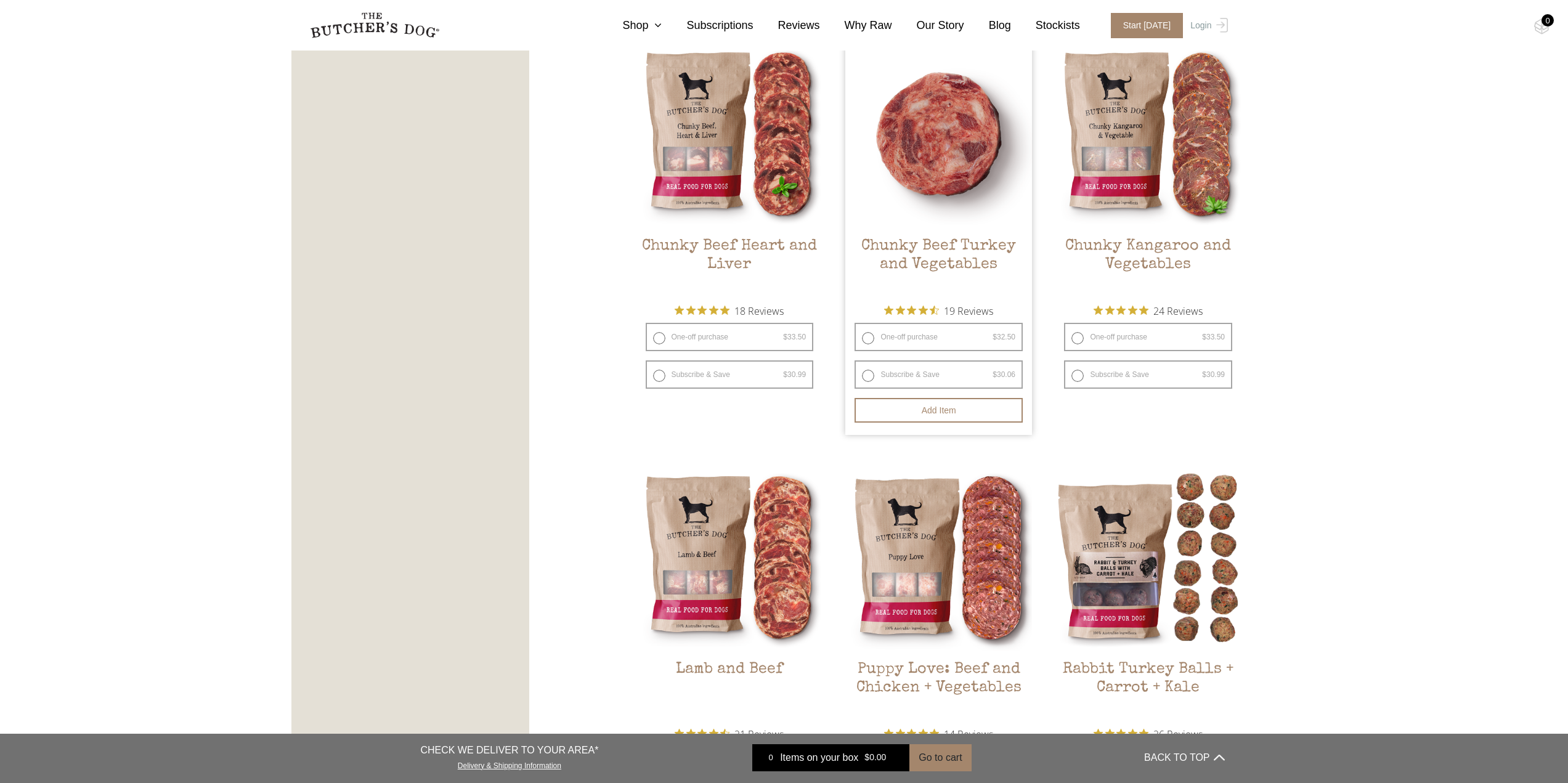
scroll to position [821, 0]
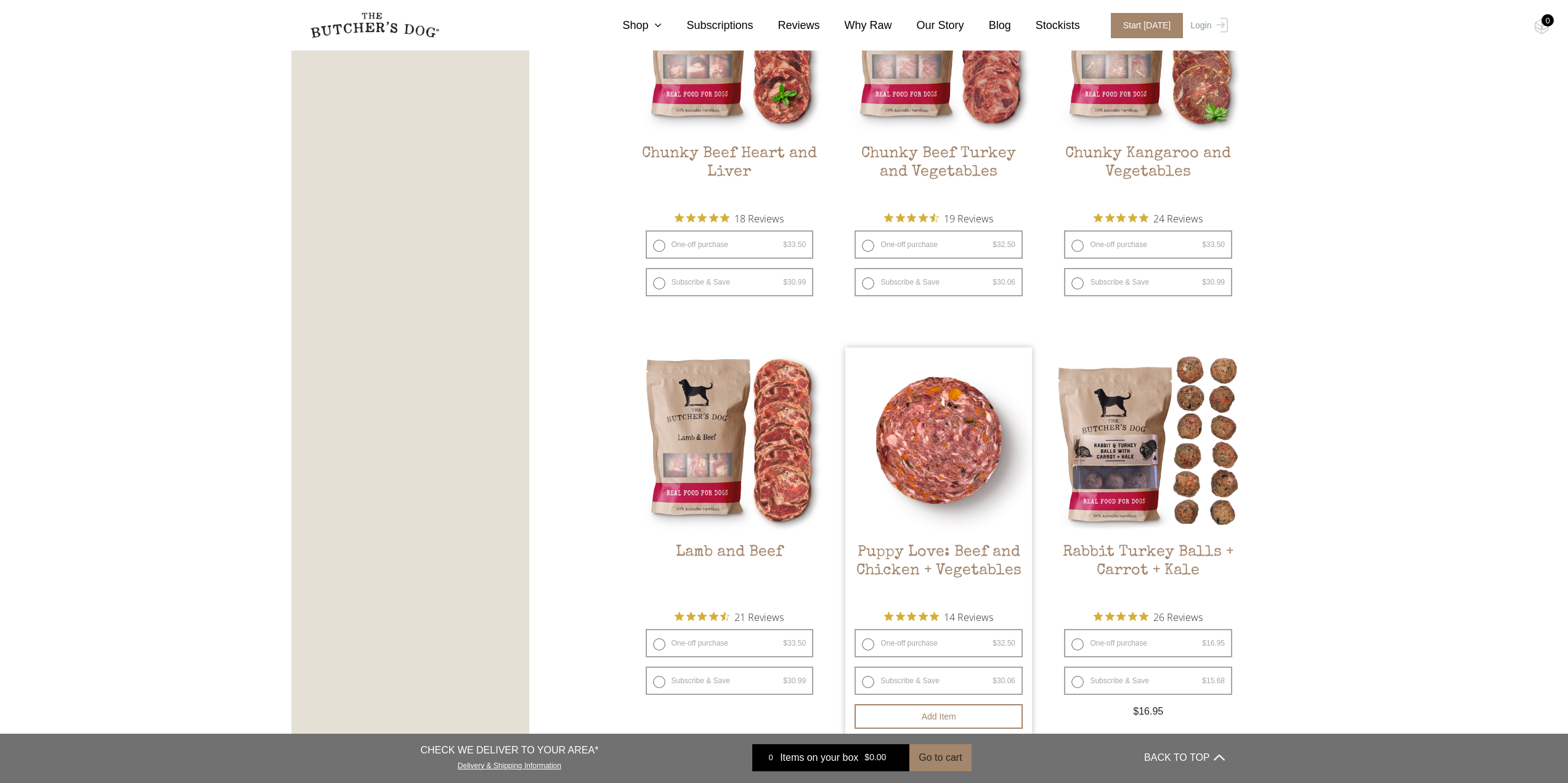
click at [956, 556] on h2 "Puppy Love: Beef and Chicken + Vegetables" at bounding box center [938, 572] width 187 height 58
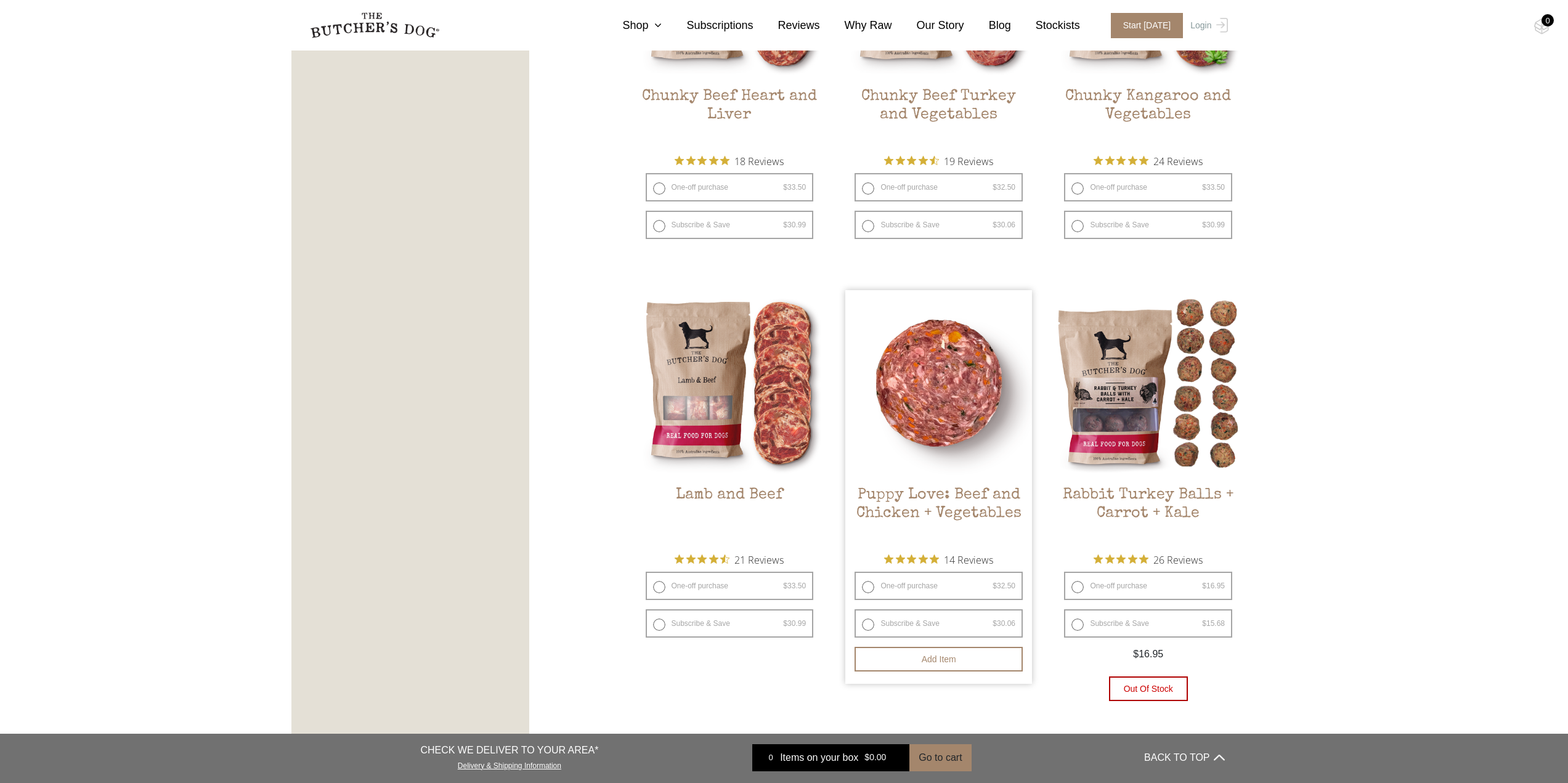
scroll to position [944, 0]
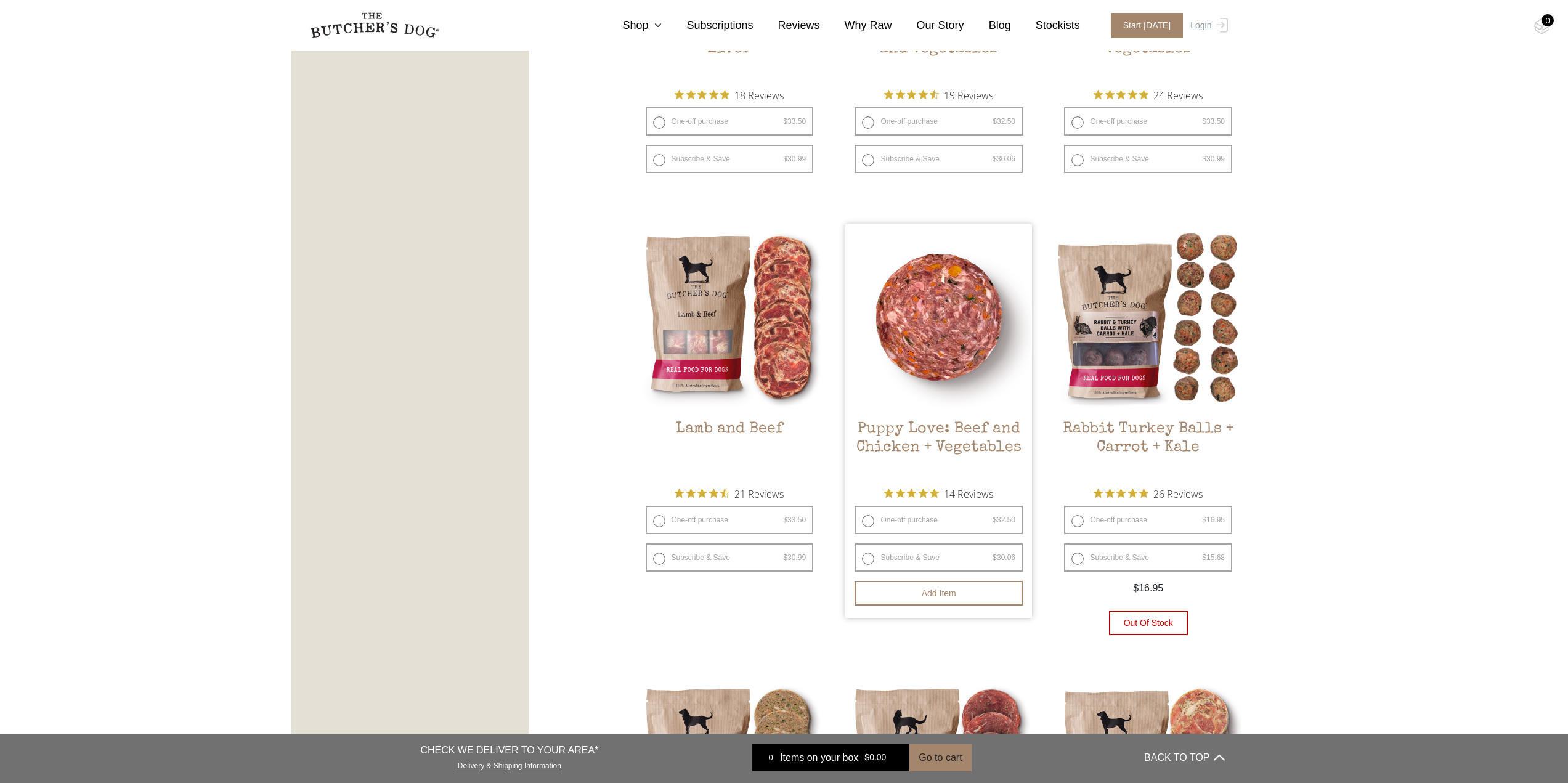
click at [984, 444] on h2 "Puppy Love: Beef and Chicken + Vegetables" at bounding box center [938, 449] width 187 height 58
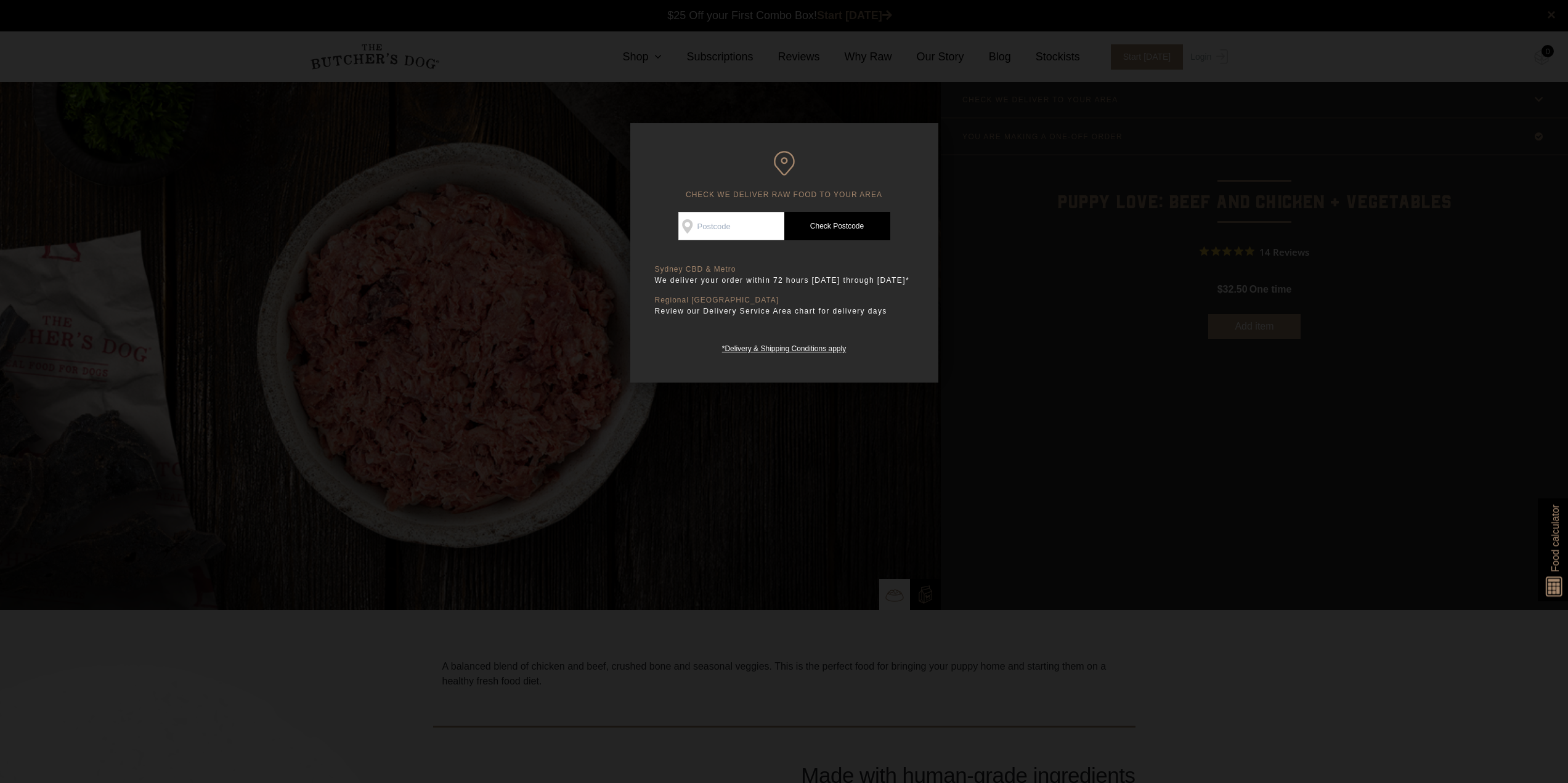
click at [1006, 219] on div at bounding box center [784, 391] width 1568 height 783
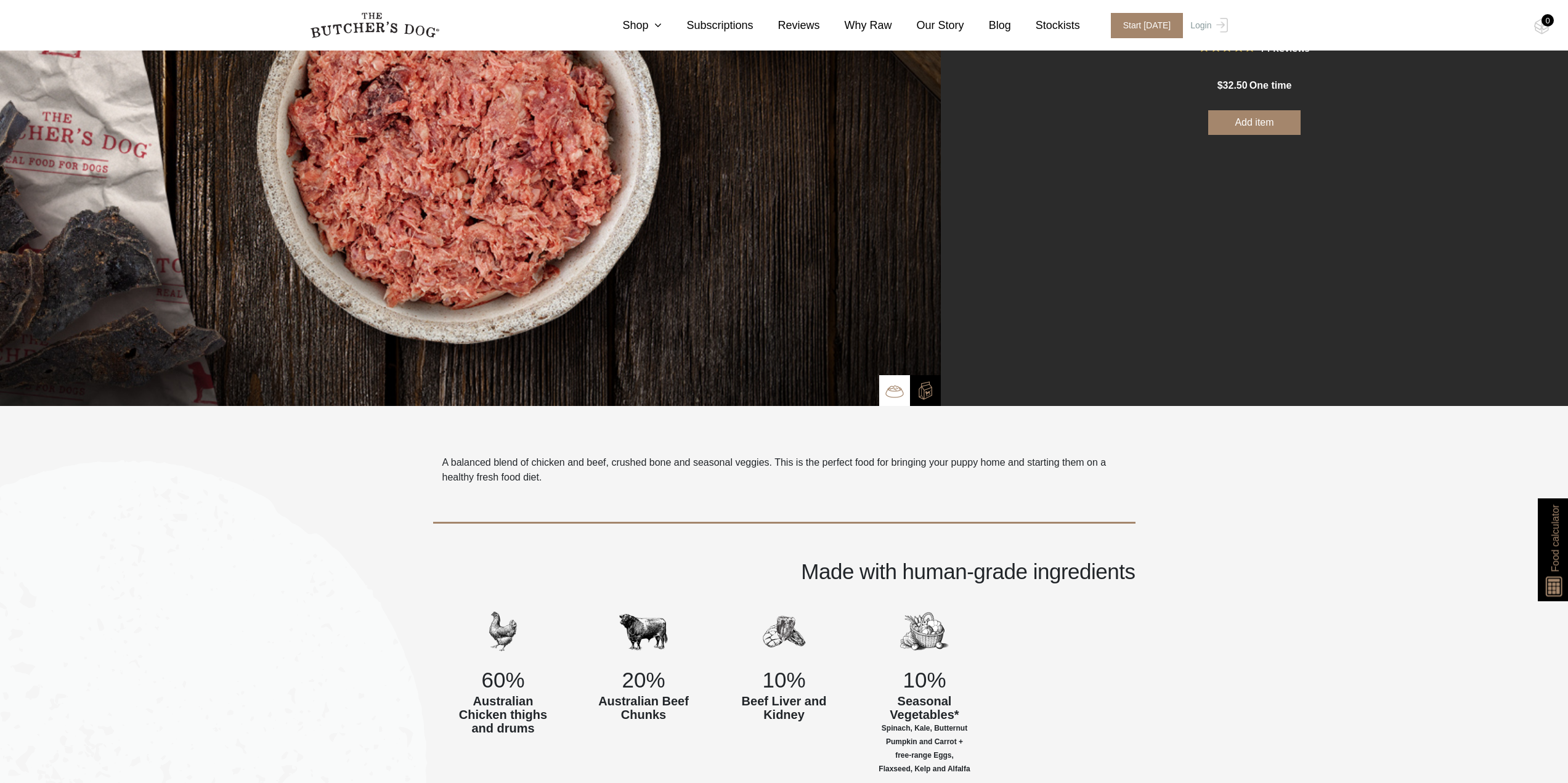
scroll to position [370, 0]
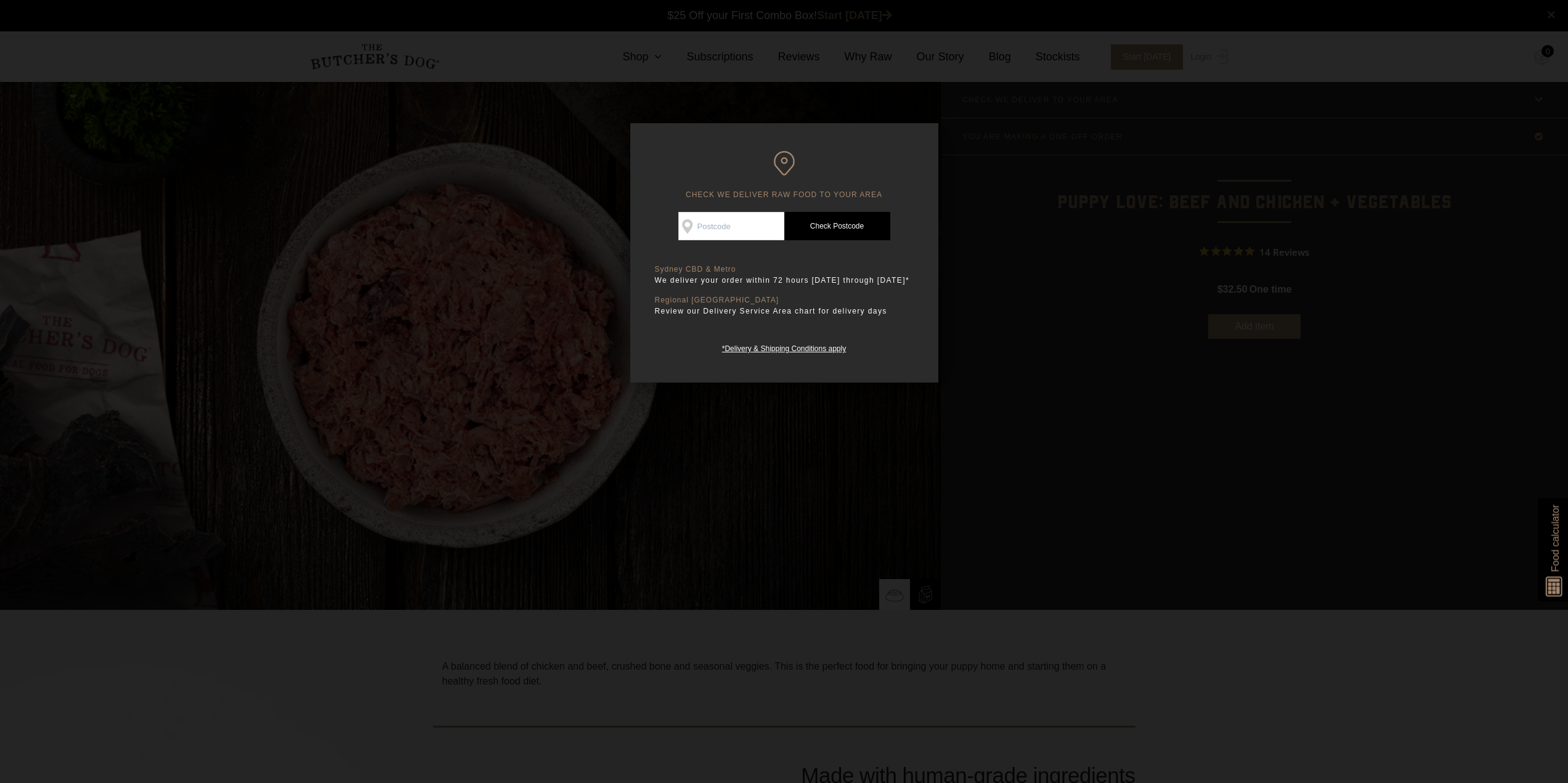
click at [984, 444] on div at bounding box center [784, 391] width 1568 height 783
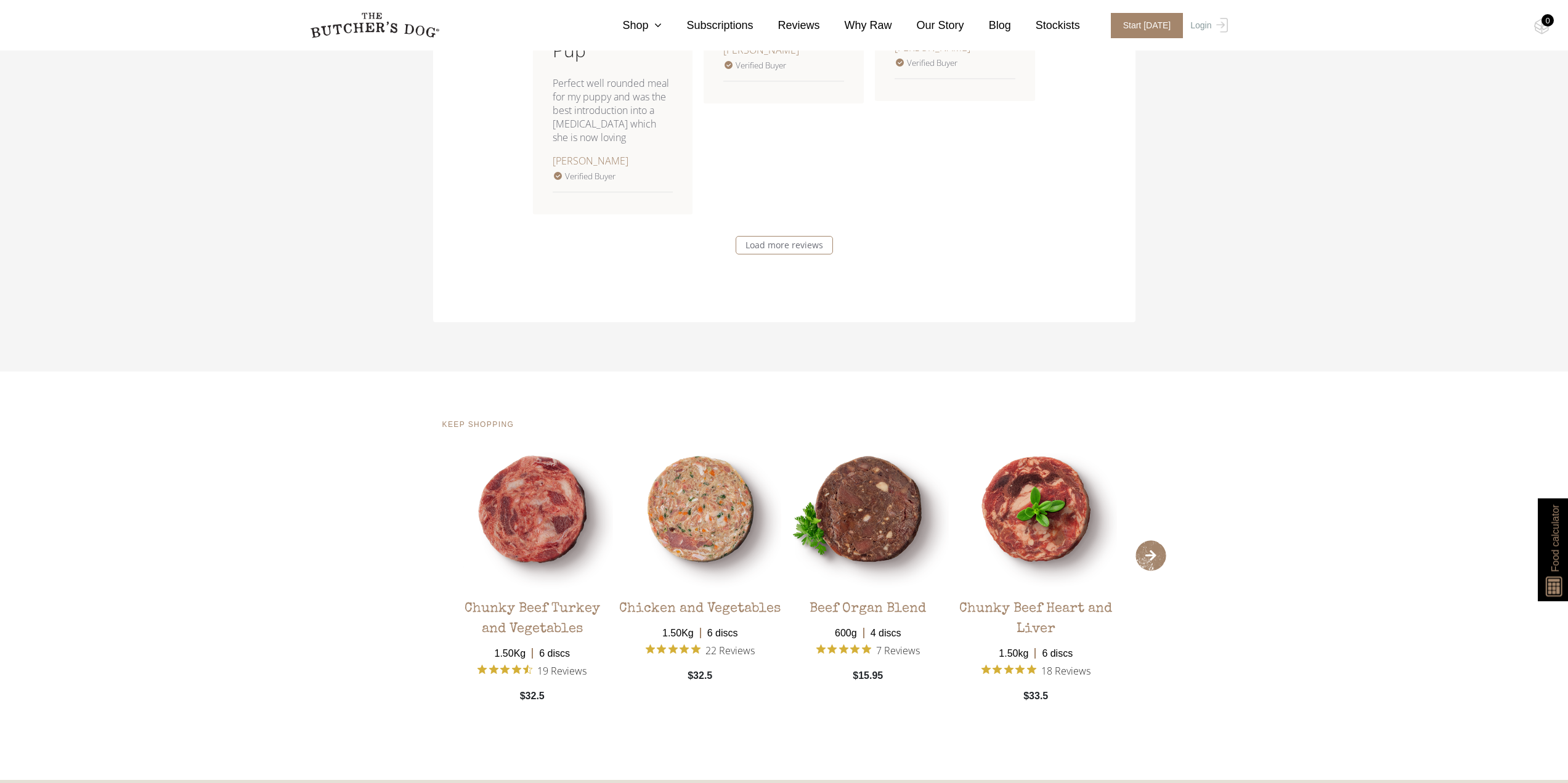
scroll to position [2177, 0]
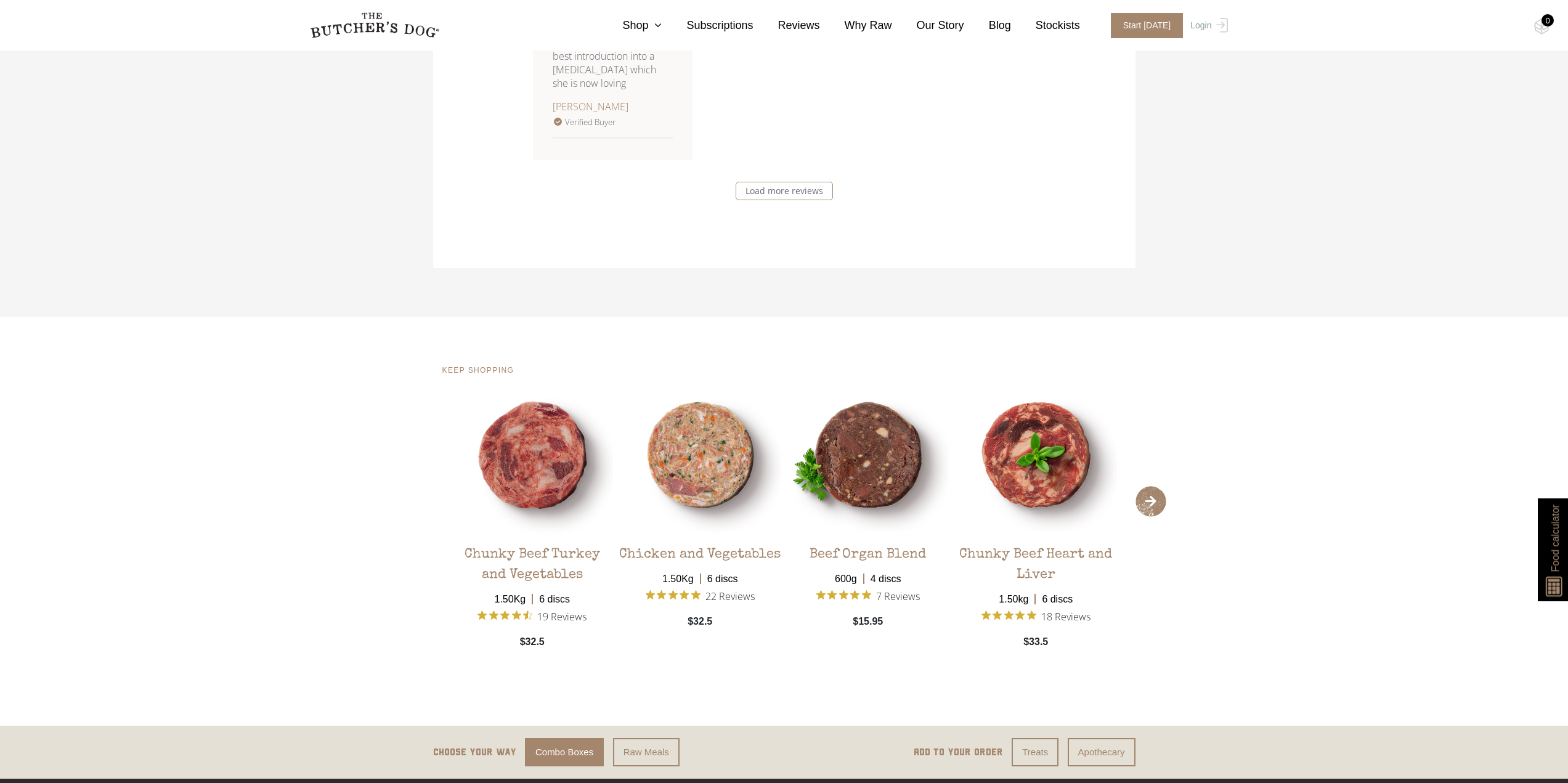
click at [1155, 499] on span "›" at bounding box center [1151, 502] width 31 height 31
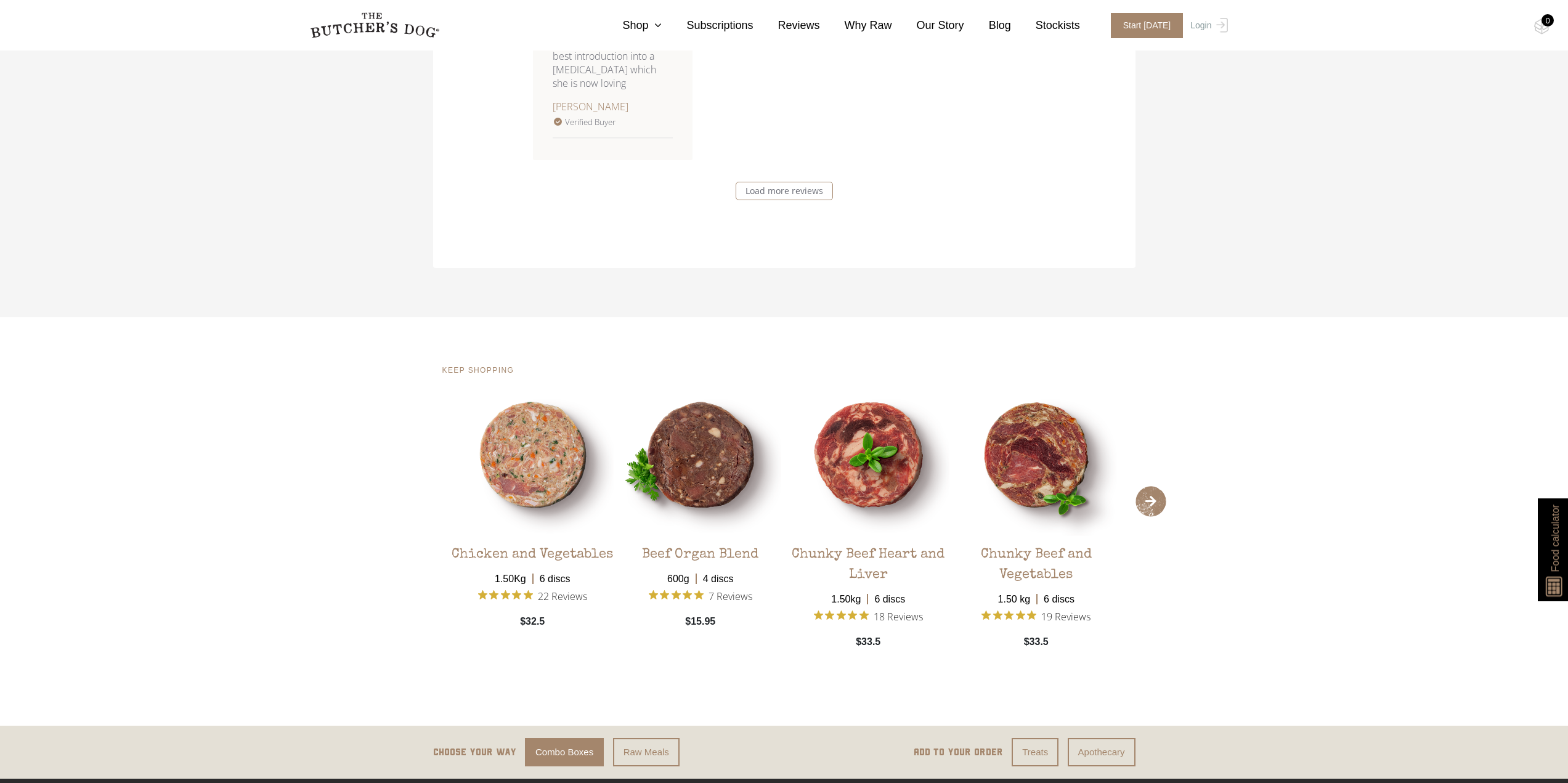
click at [1155, 499] on span "›" at bounding box center [1151, 502] width 31 height 31
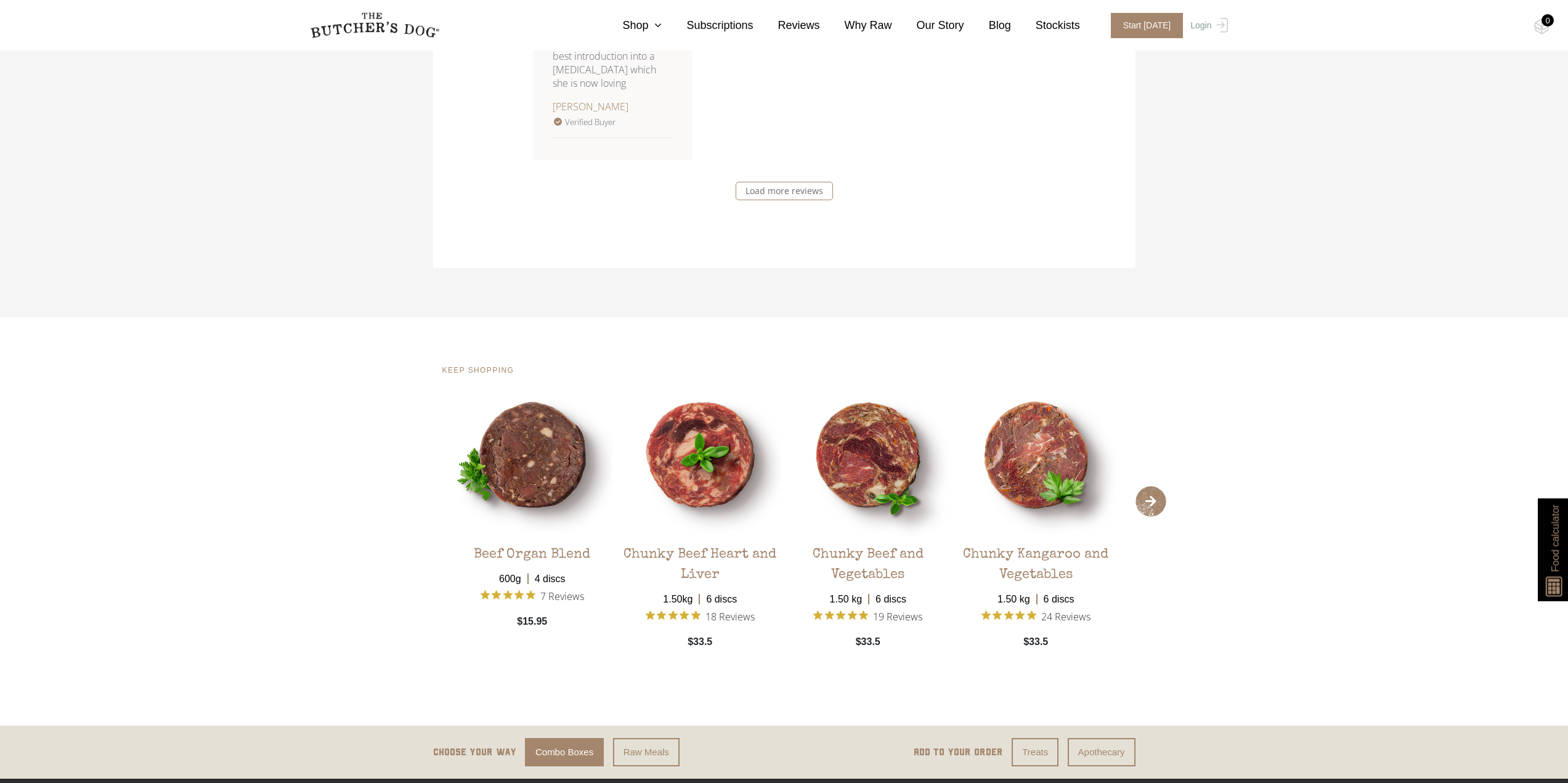
click at [1155, 499] on span "›" at bounding box center [1151, 502] width 31 height 31
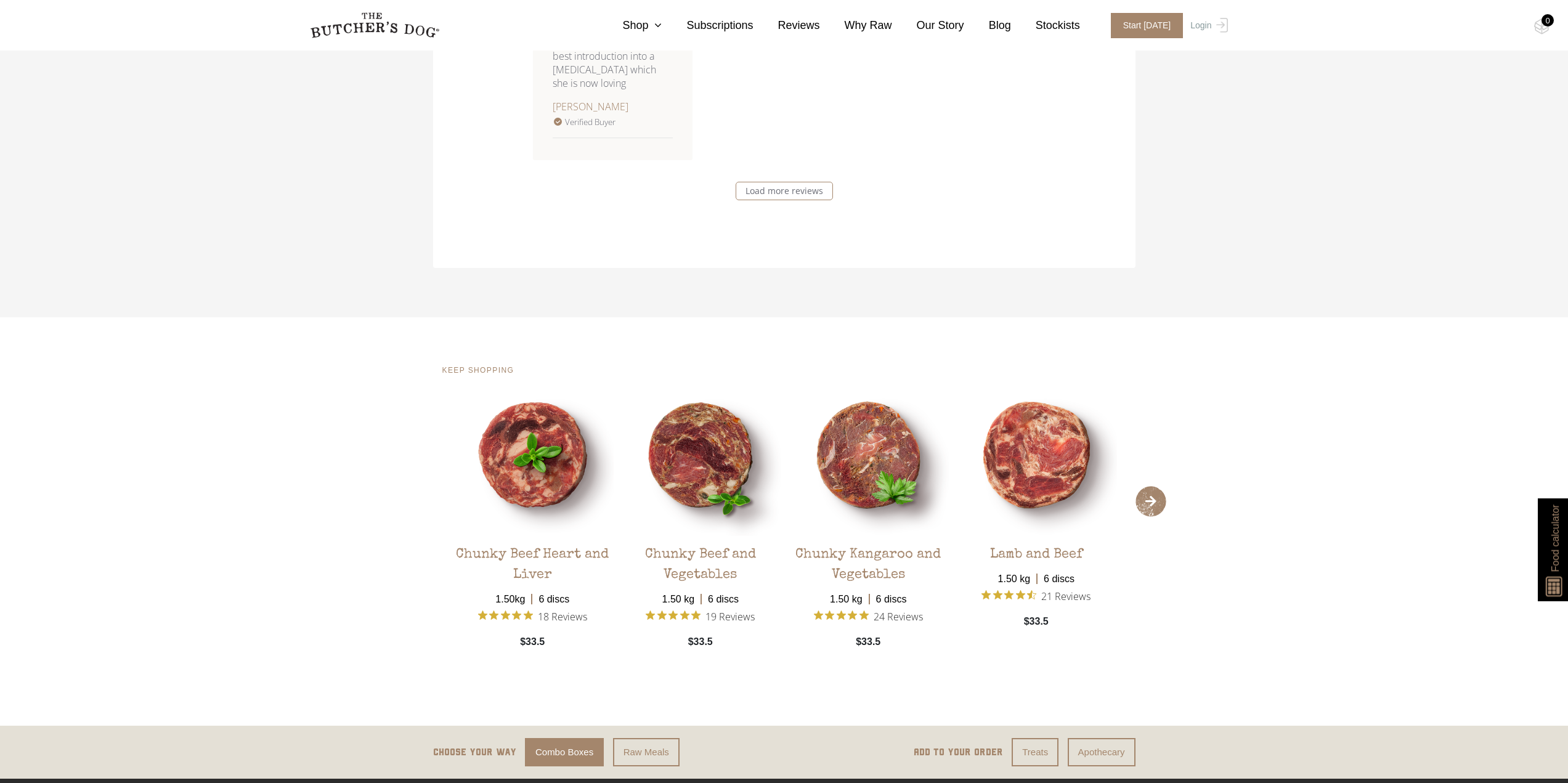
click at [1155, 499] on span "›" at bounding box center [1151, 502] width 31 height 31
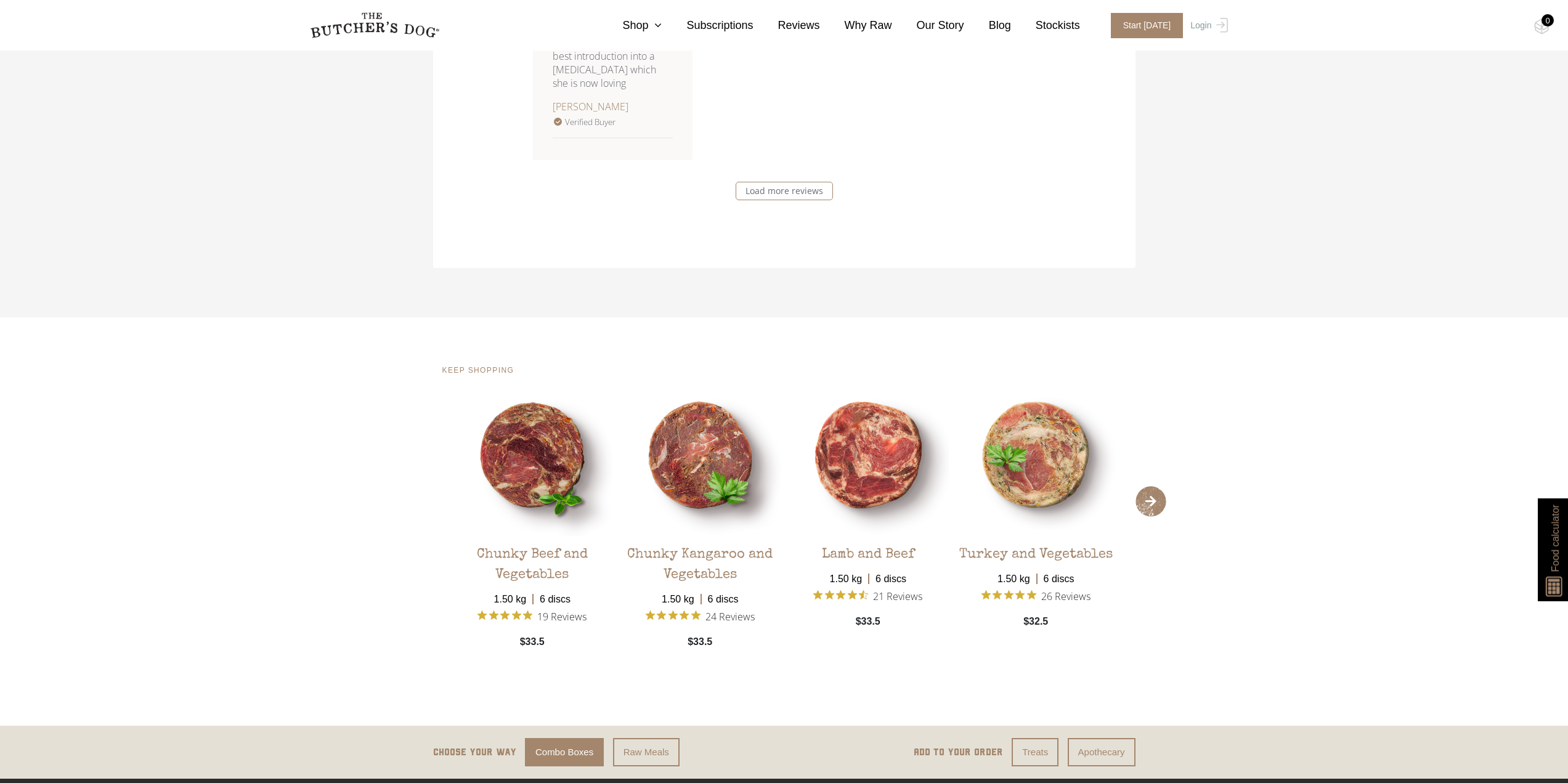
click at [1155, 499] on span "›" at bounding box center [1151, 502] width 31 height 31
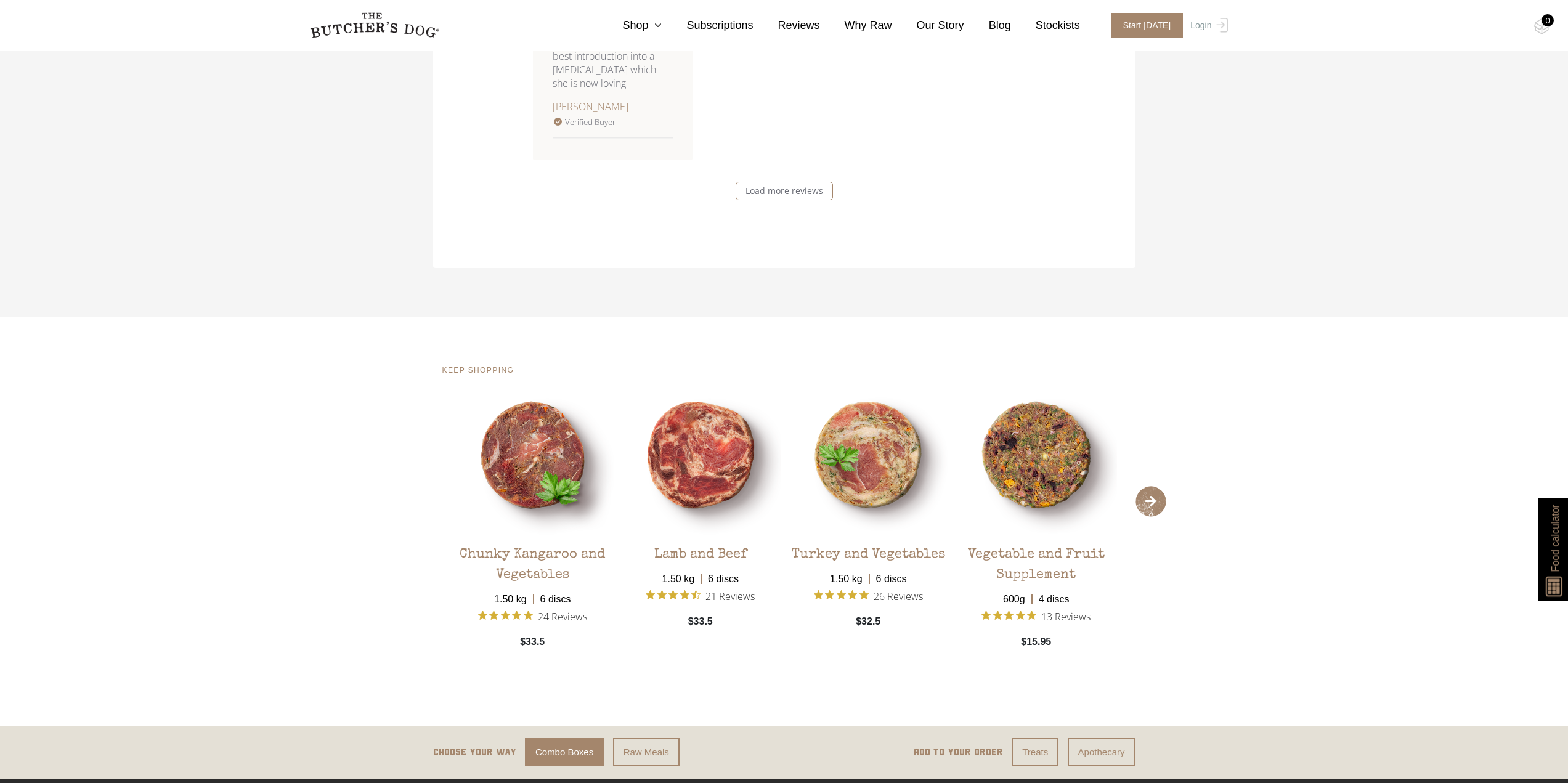
click at [1155, 499] on span "›" at bounding box center [1151, 502] width 31 height 31
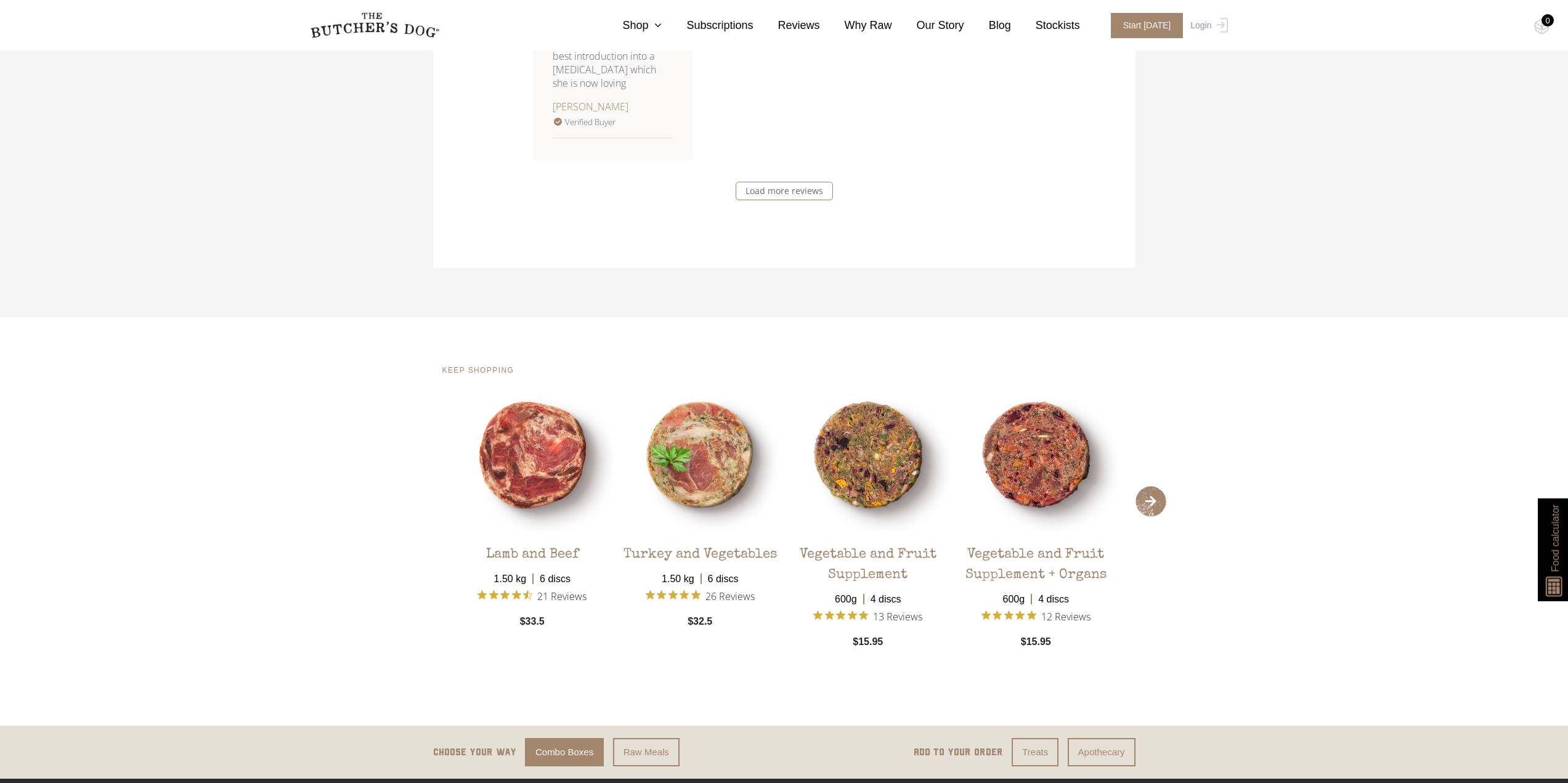
click at [1155, 499] on span "›" at bounding box center [1151, 502] width 31 height 31
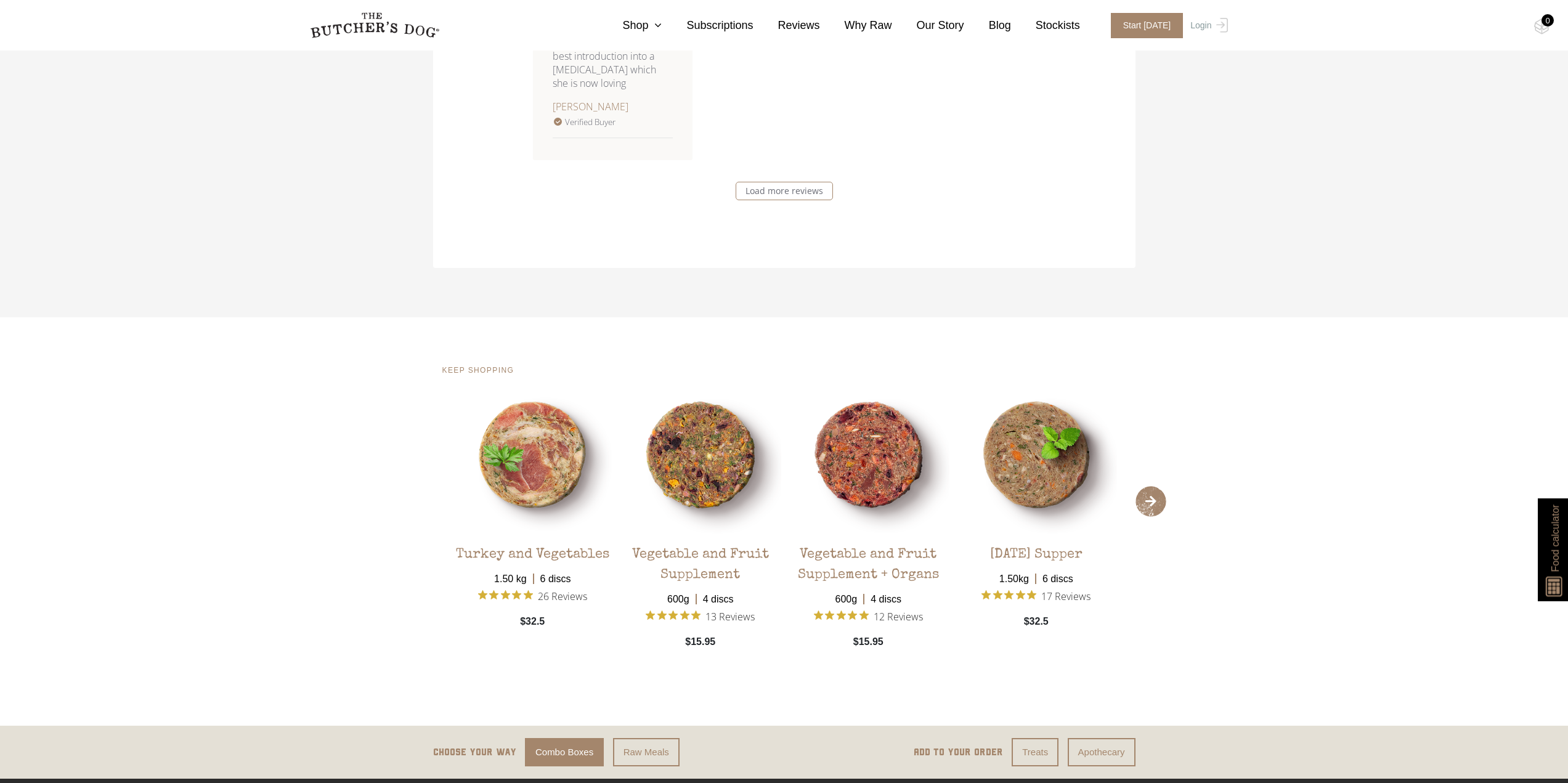
click at [1155, 499] on span "›" at bounding box center [1151, 502] width 31 height 31
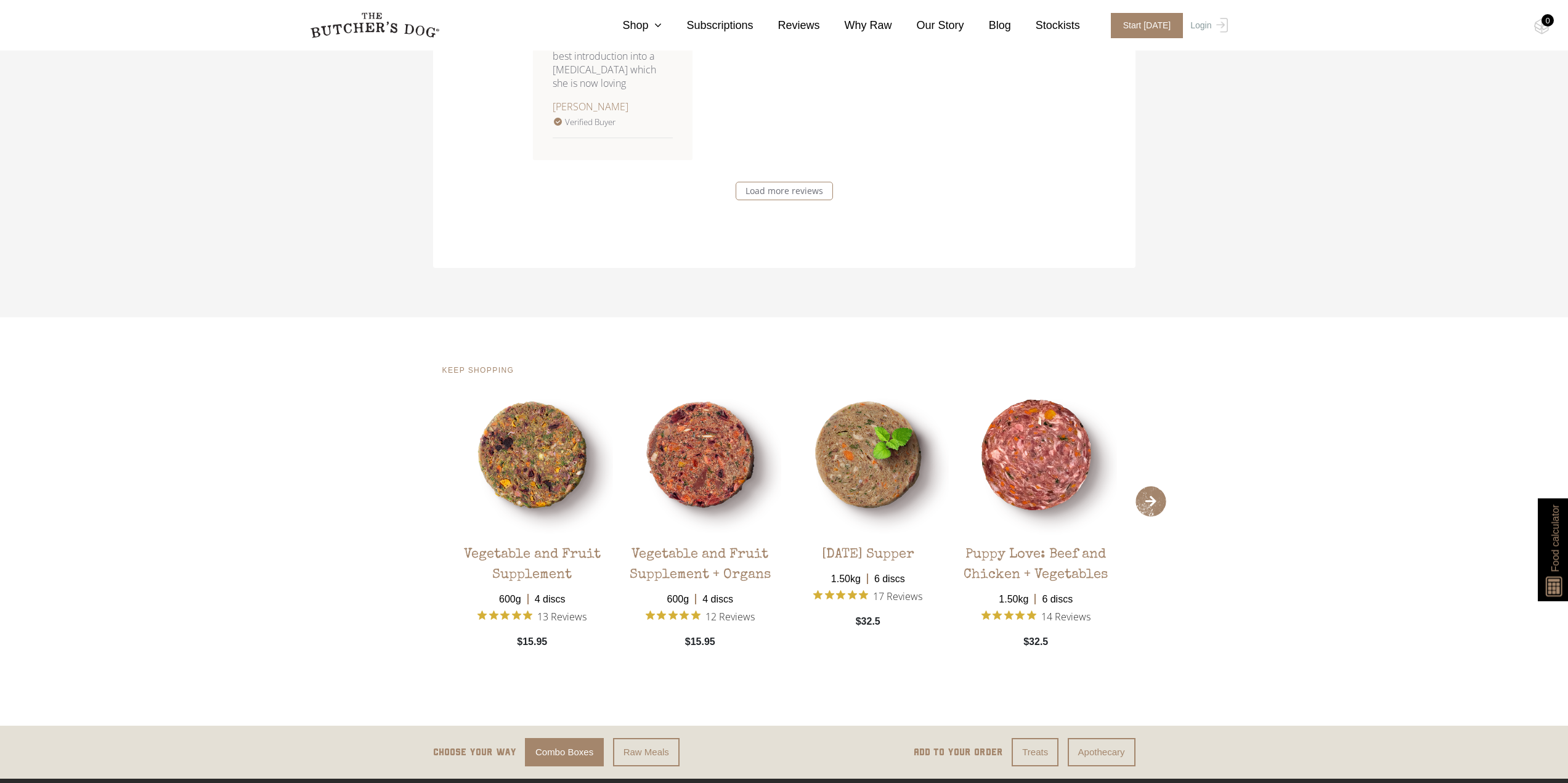
click at [1155, 499] on span "›" at bounding box center [1151, 502] width 31 height 31
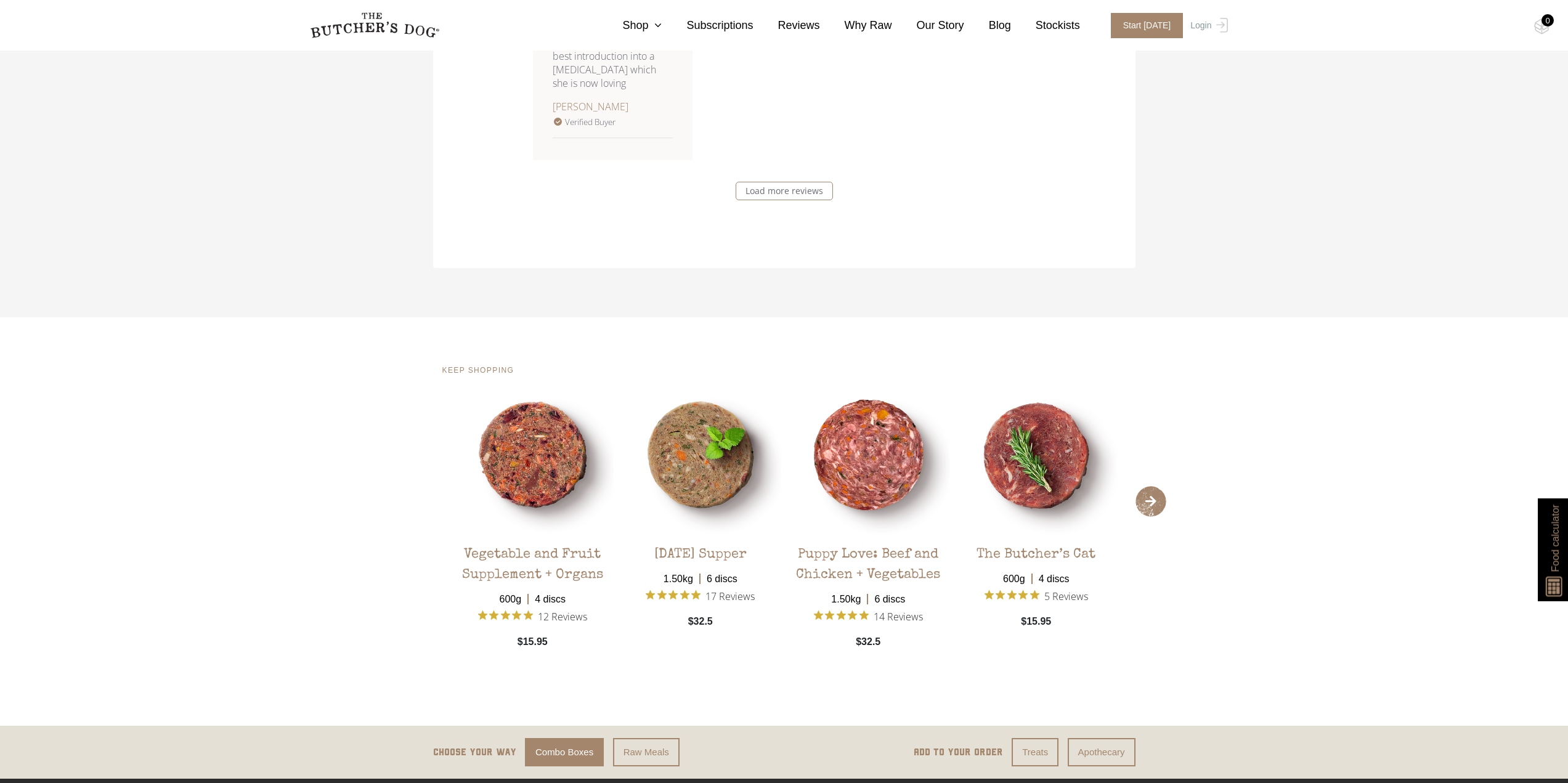
click at [1155, 499] on span "›" at bounding box center [1151, 502] width 31 height 31
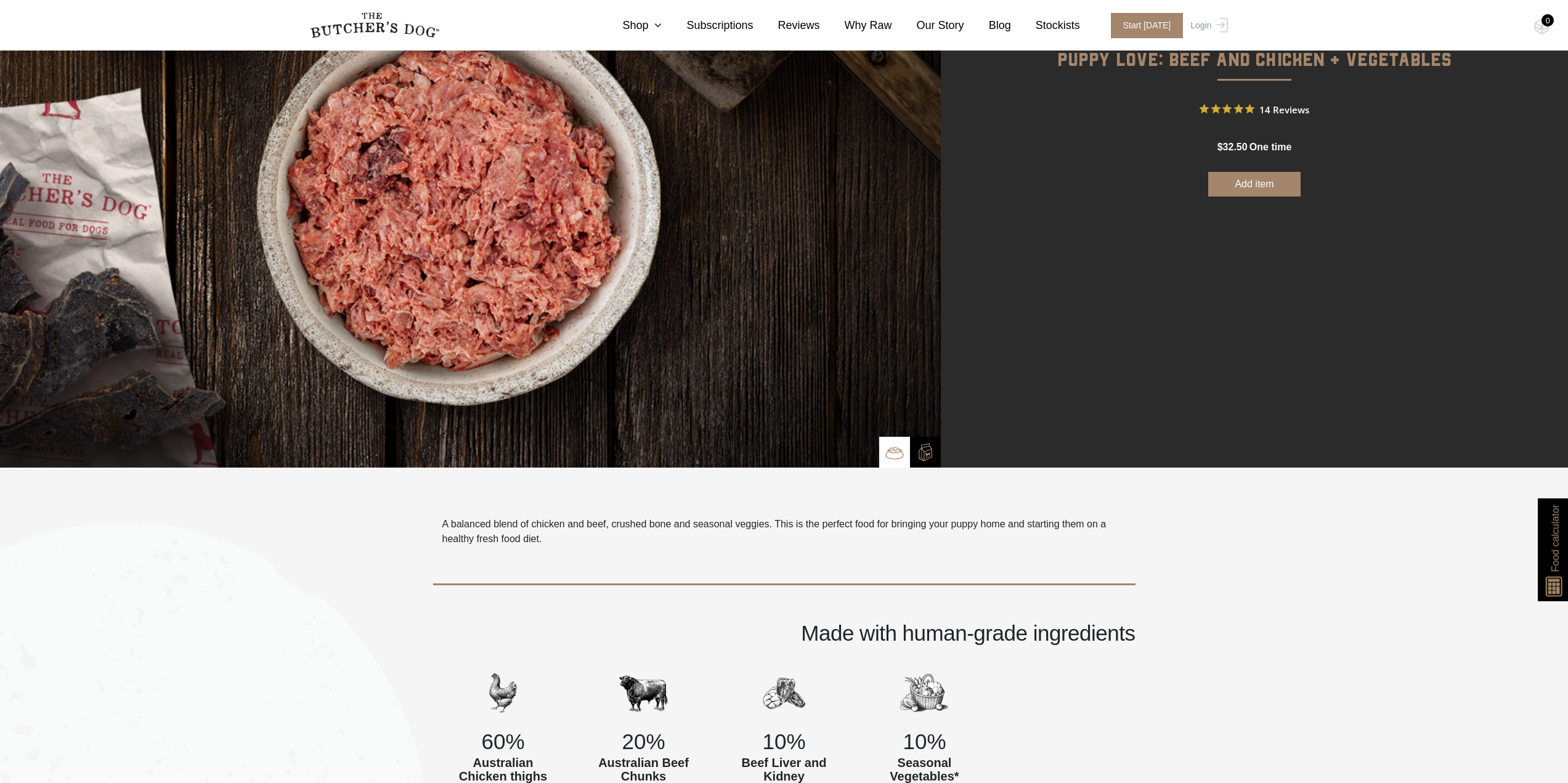
scroll to position [82, 0]
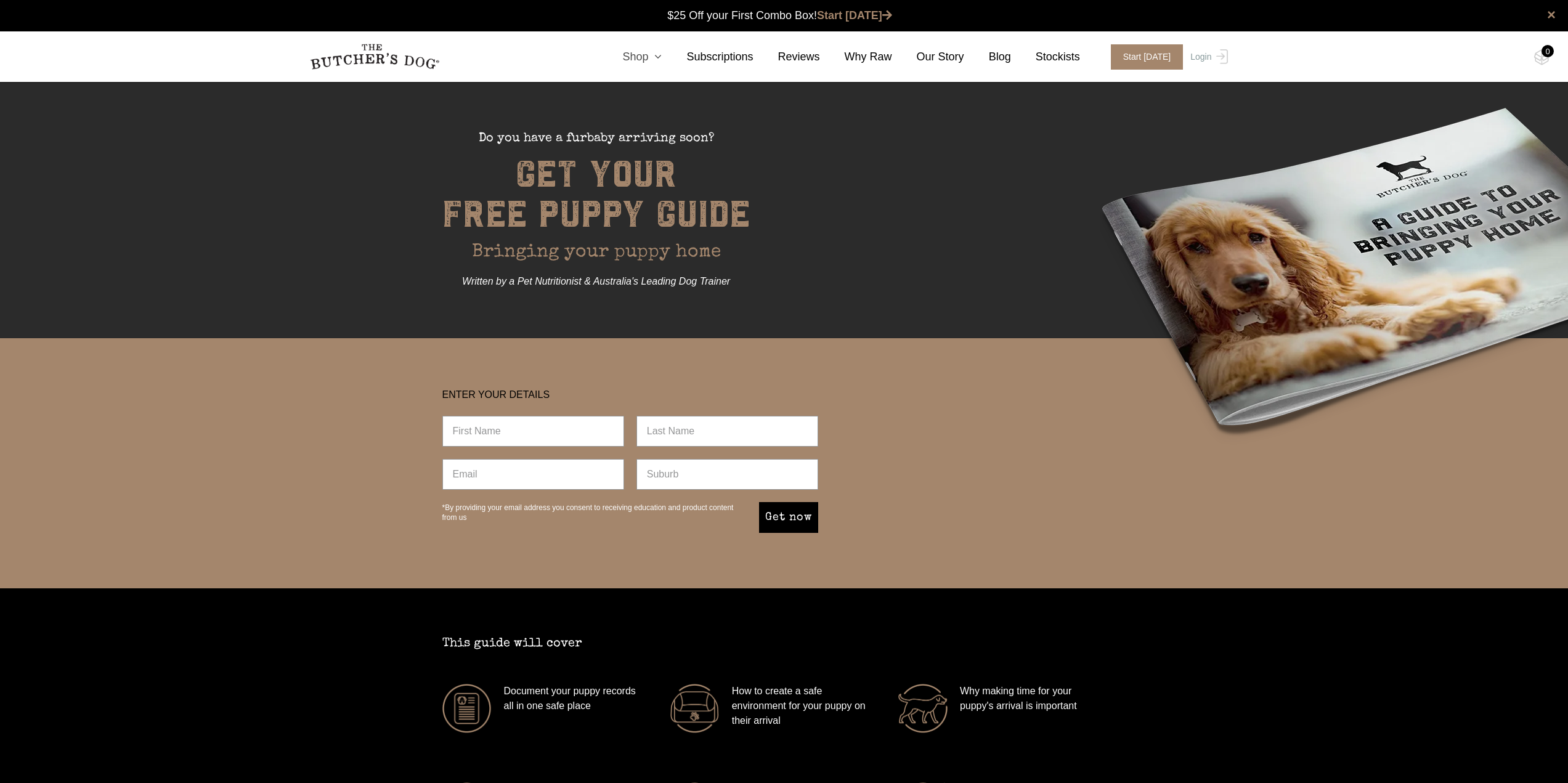
click at [652, 56] on link "Shop" at bounding box center [629, 56] width 64 height 17
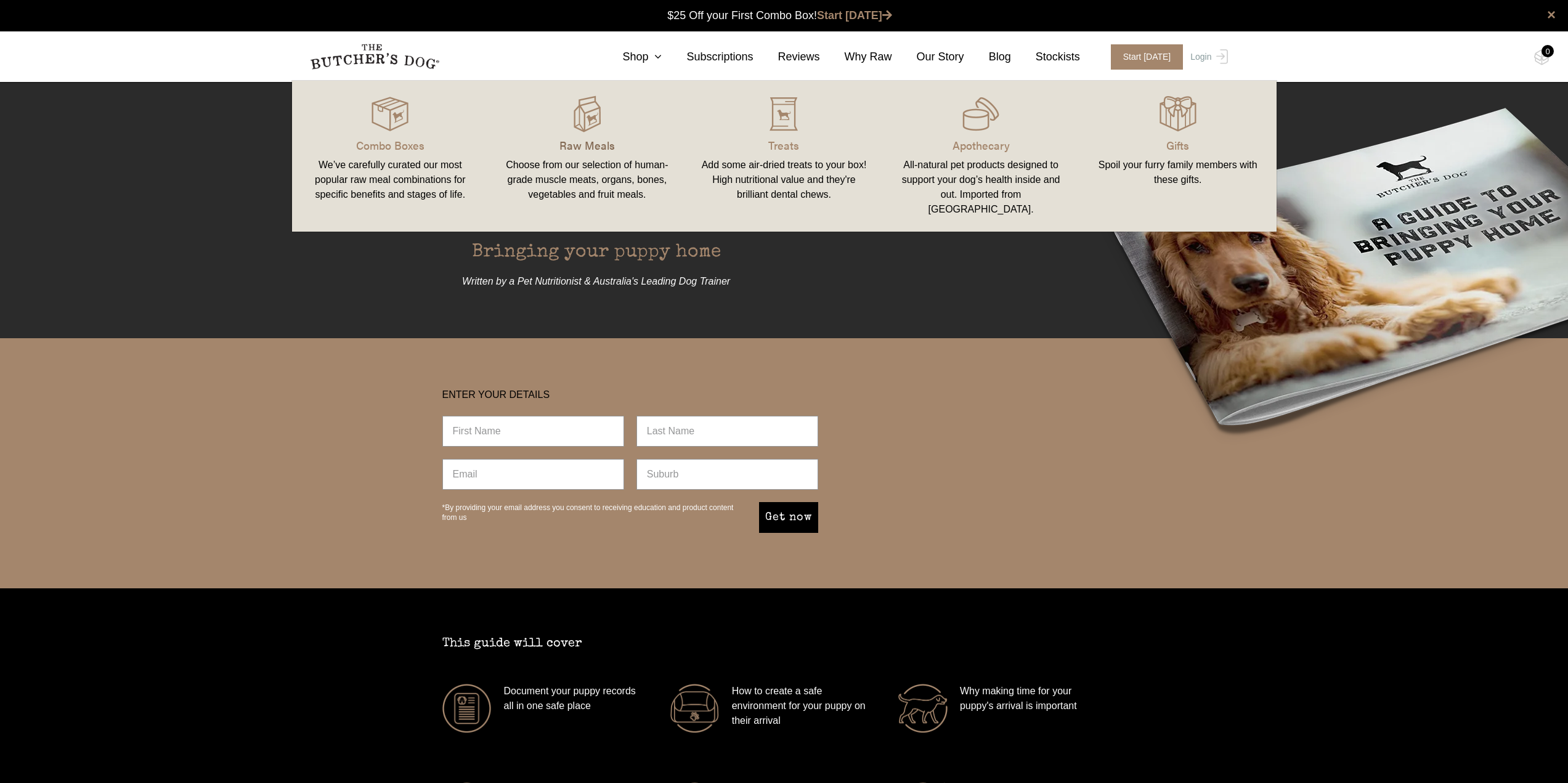
click at [613, 144] on p "Raw Meals" at bounding box center [587, 145] width 168 height 17
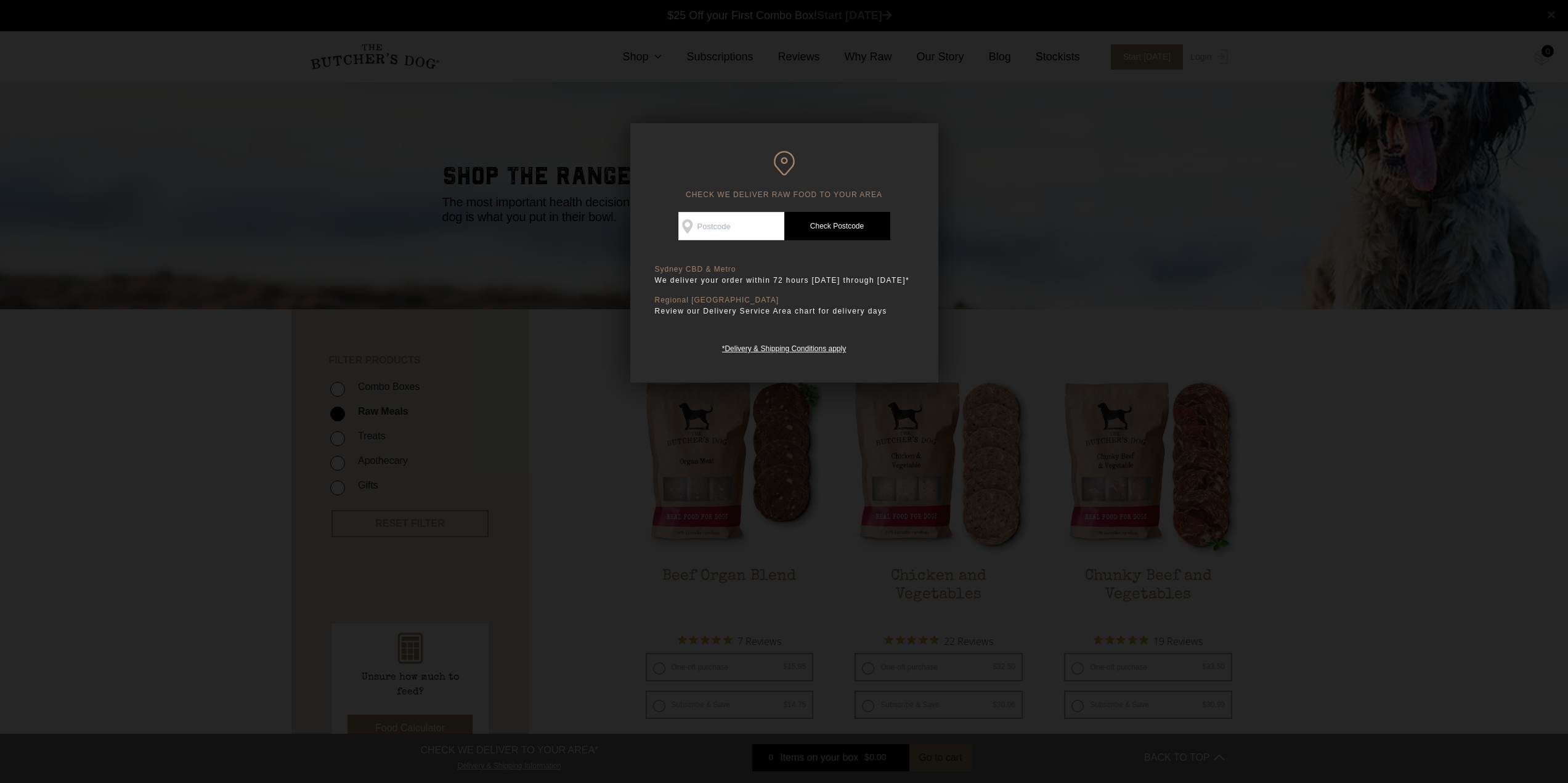
click at [1026, 324] on div at bounding box center [784, 391] width 1568 height 783
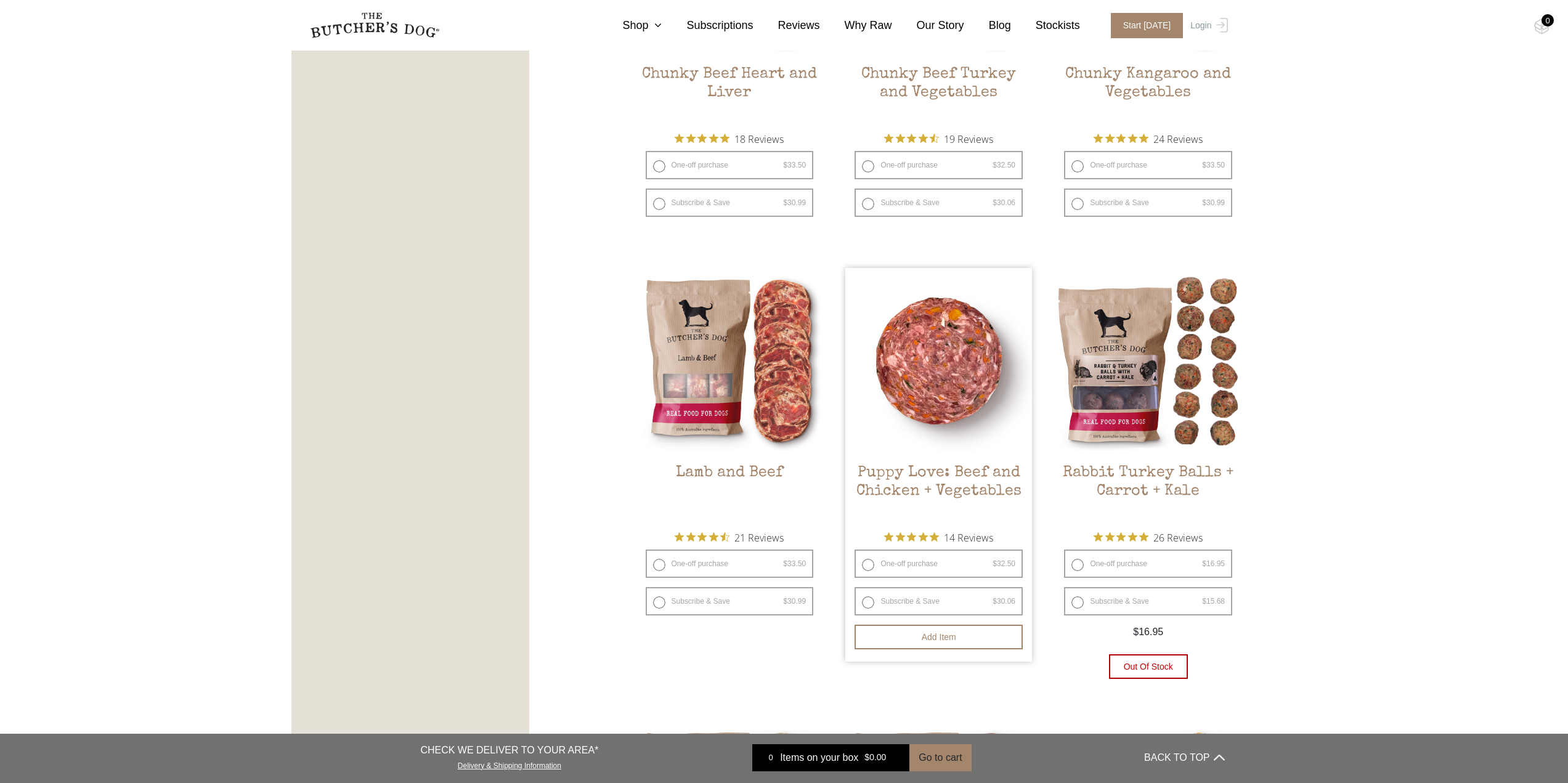
scroll to position [904, 0]
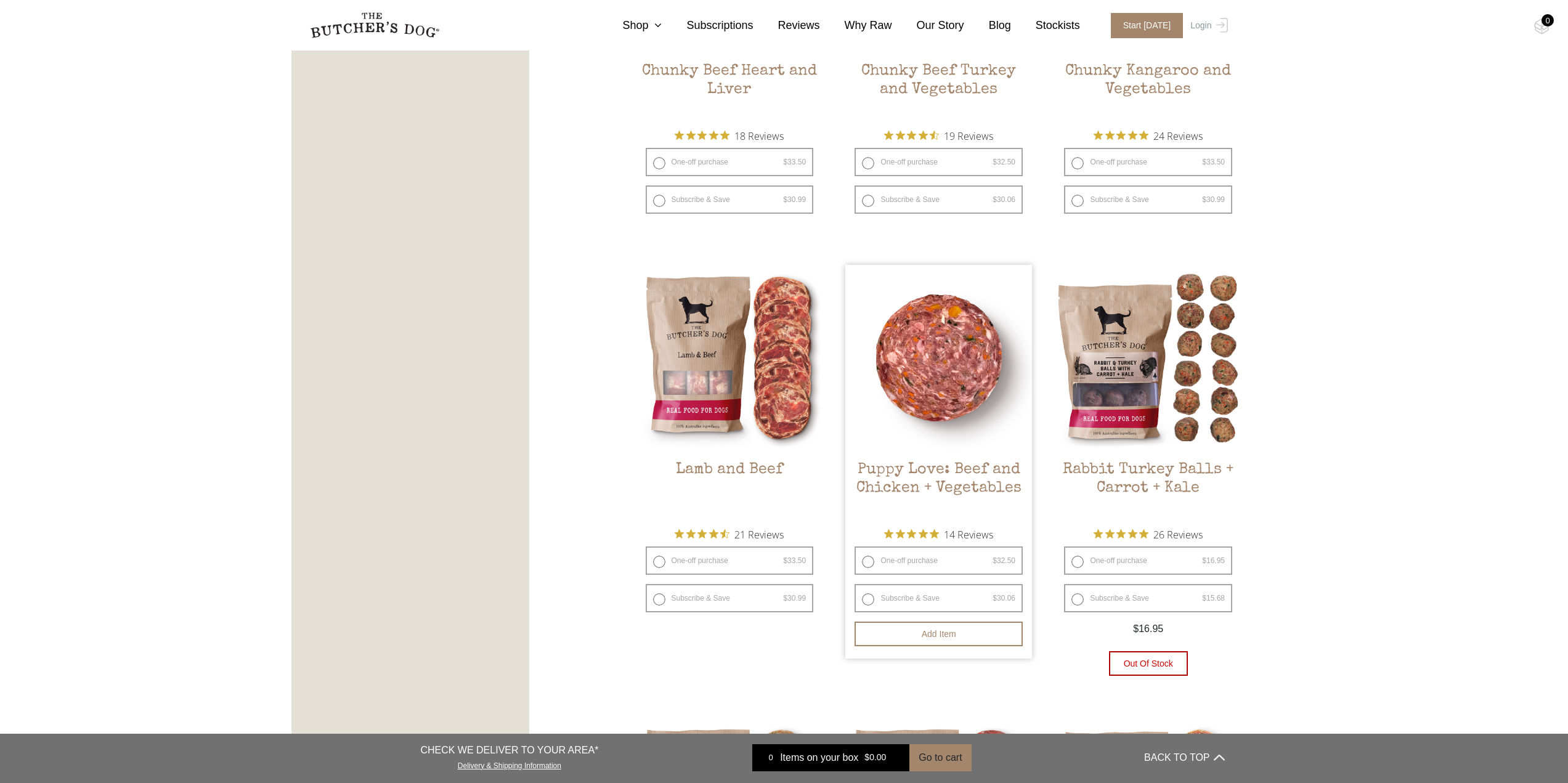
click at [1006, 488] on h2 "Puppy Love: Beef and Chicken + Vegetables" at bounding box center [938, 489] width 187 height 58
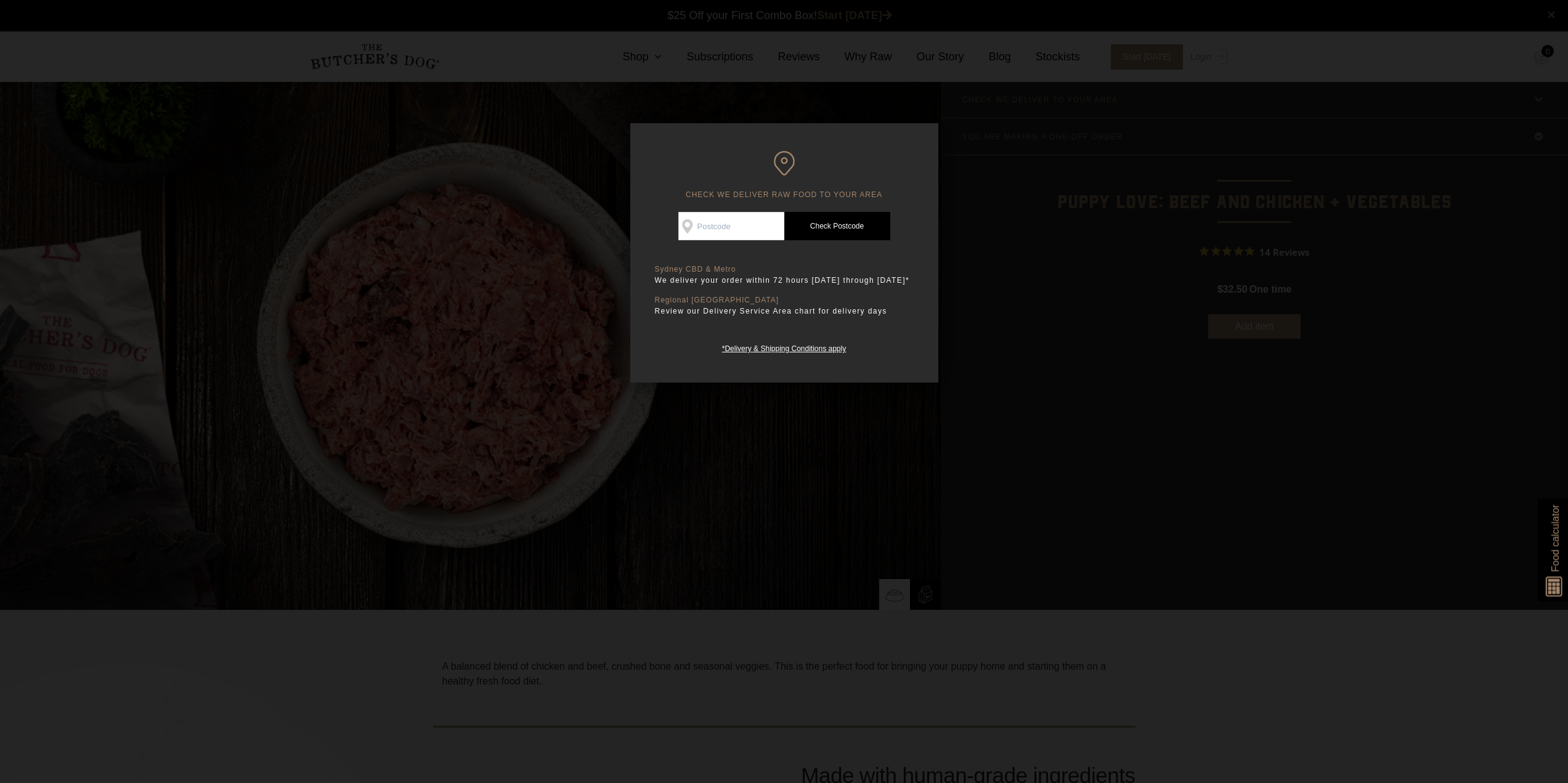
click at [1018, 467] on div at bounding box center [784, 391] width 1568 height 783
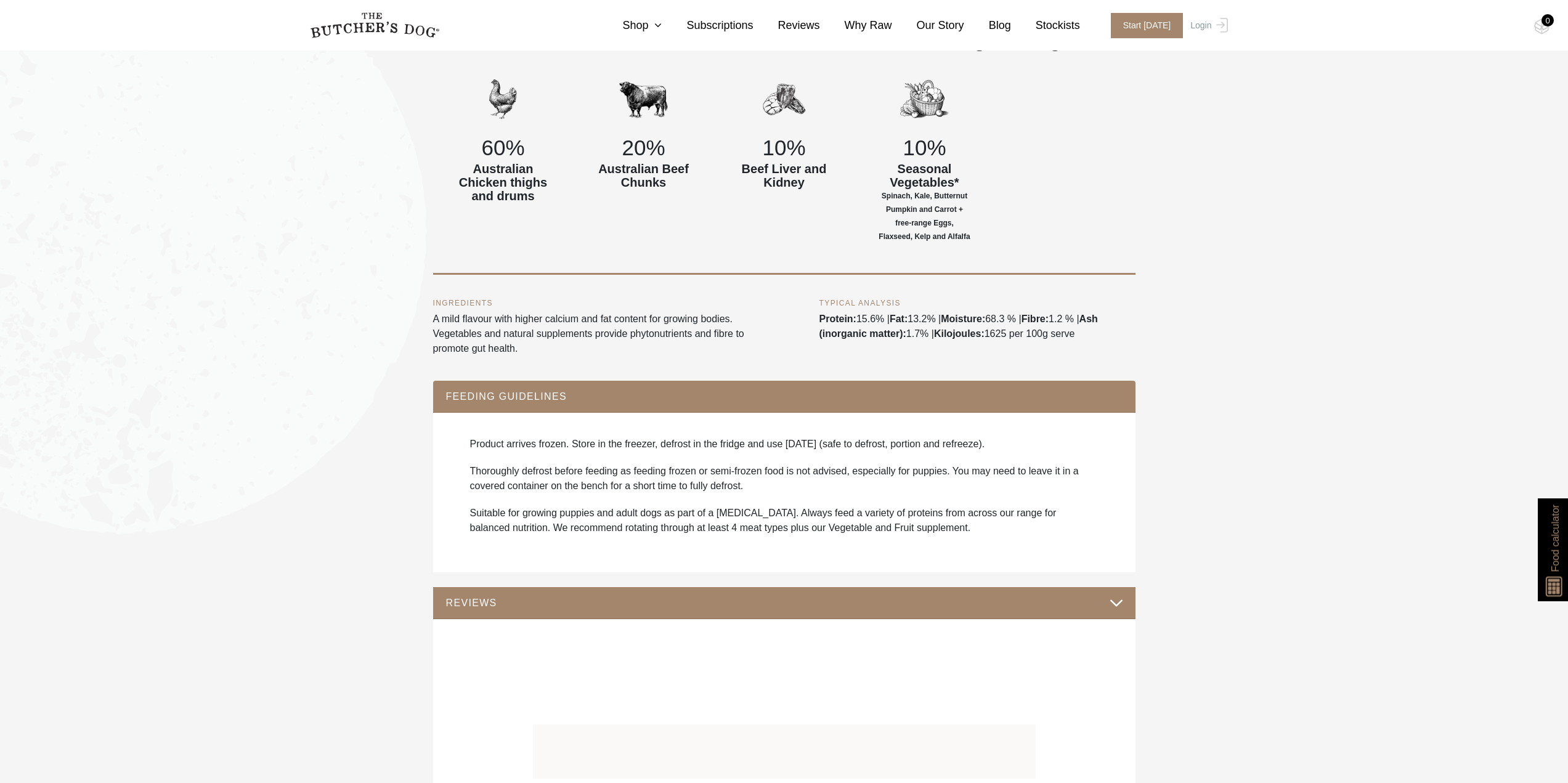
scroll to position [781, 0]
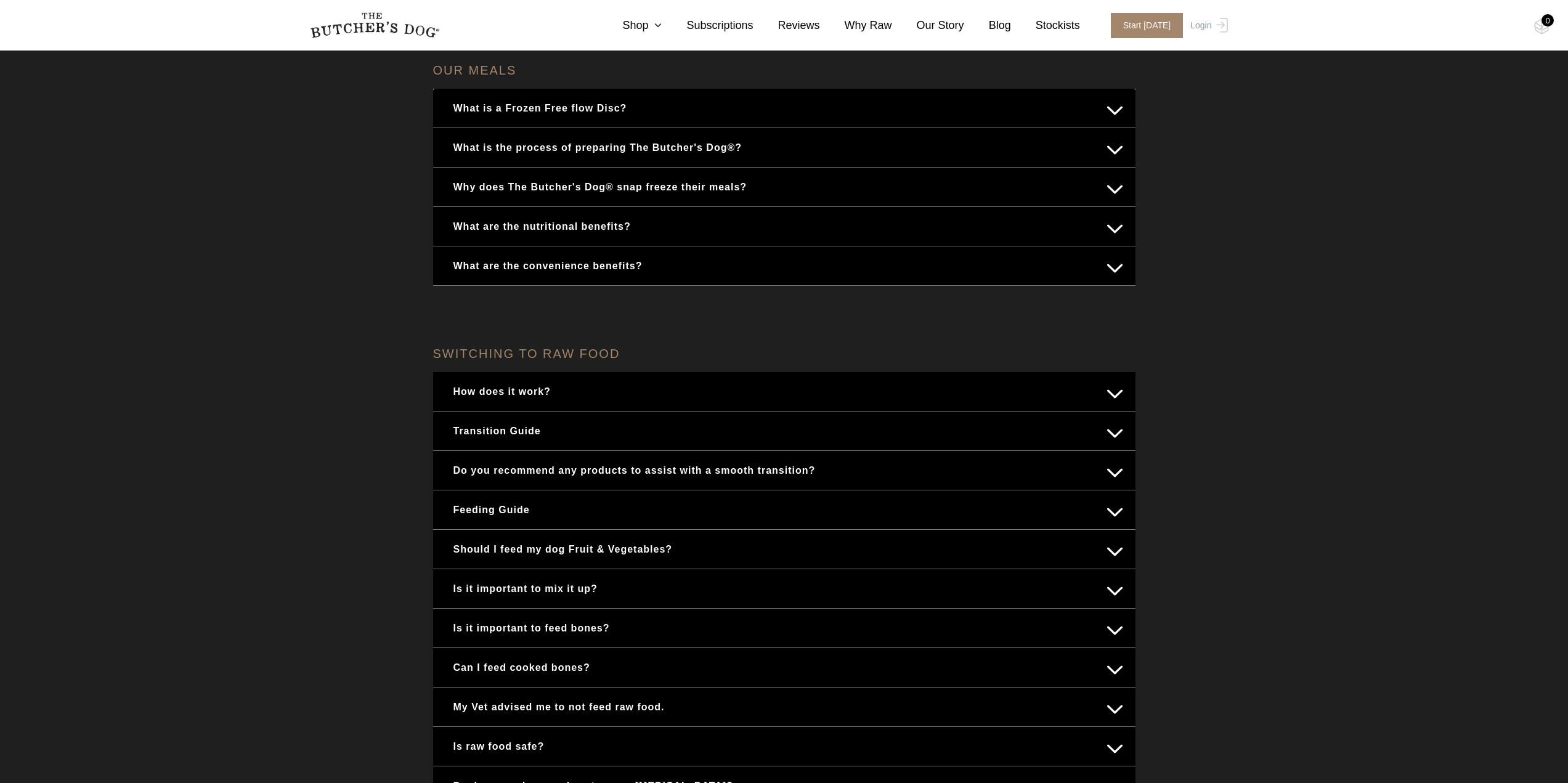
scroll to position [246, 0]
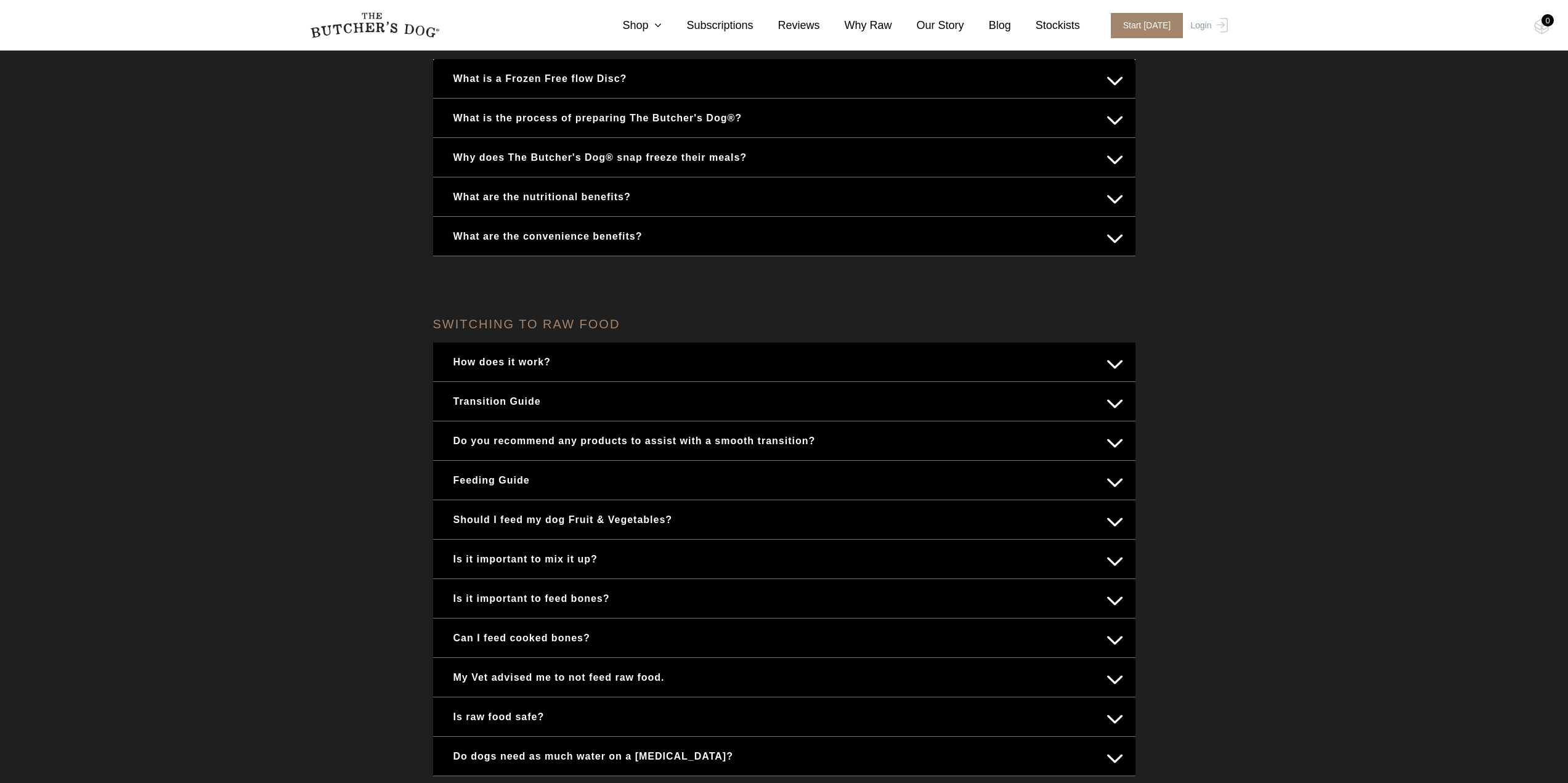
click at [1115, 486] on button "Feeding Guide" at bounding box center [784, 480] width 677 height 24
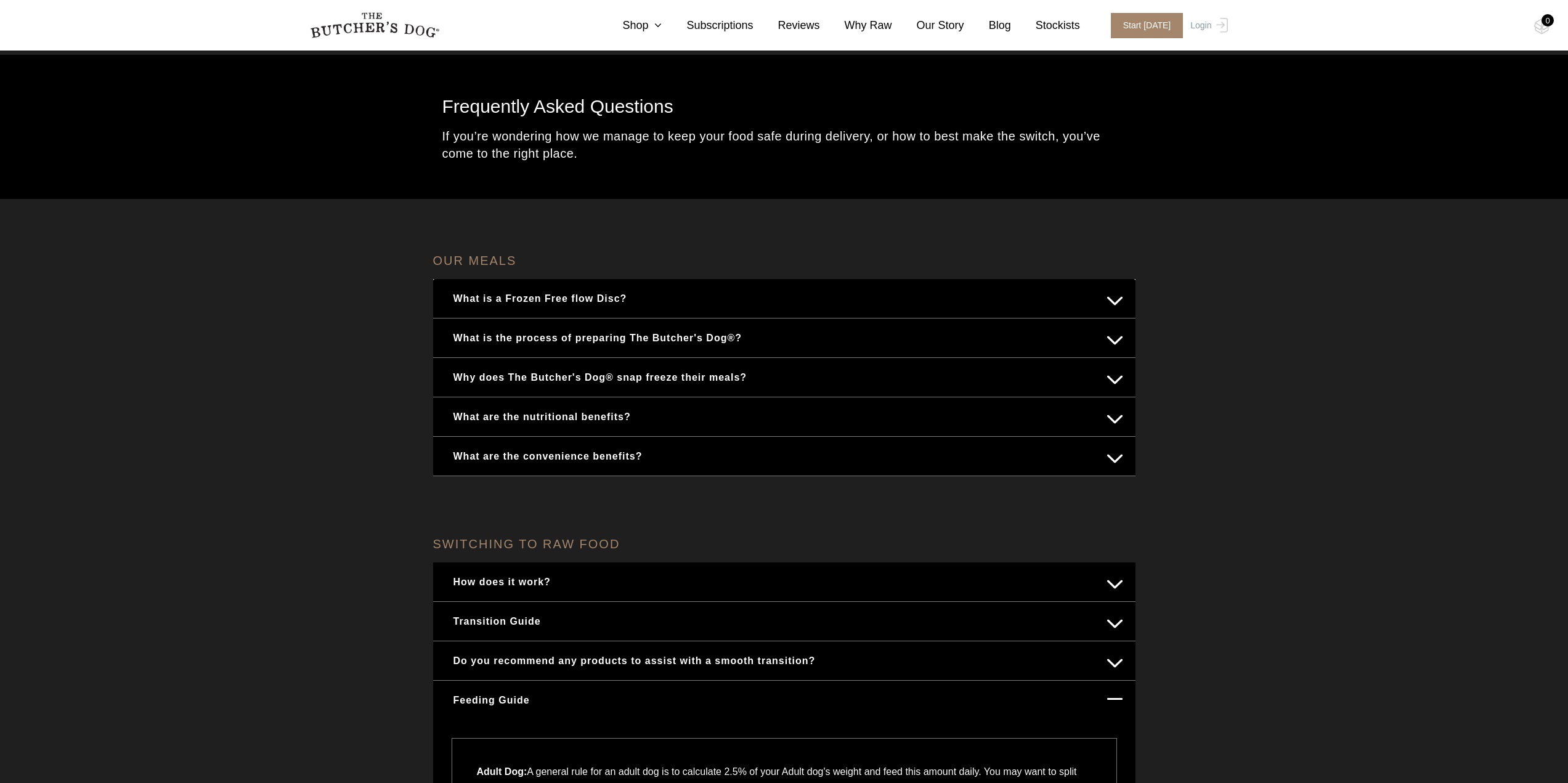
scroll to position [0, 0]
